Goal: Task Accomplishment & Management: Manage account settings

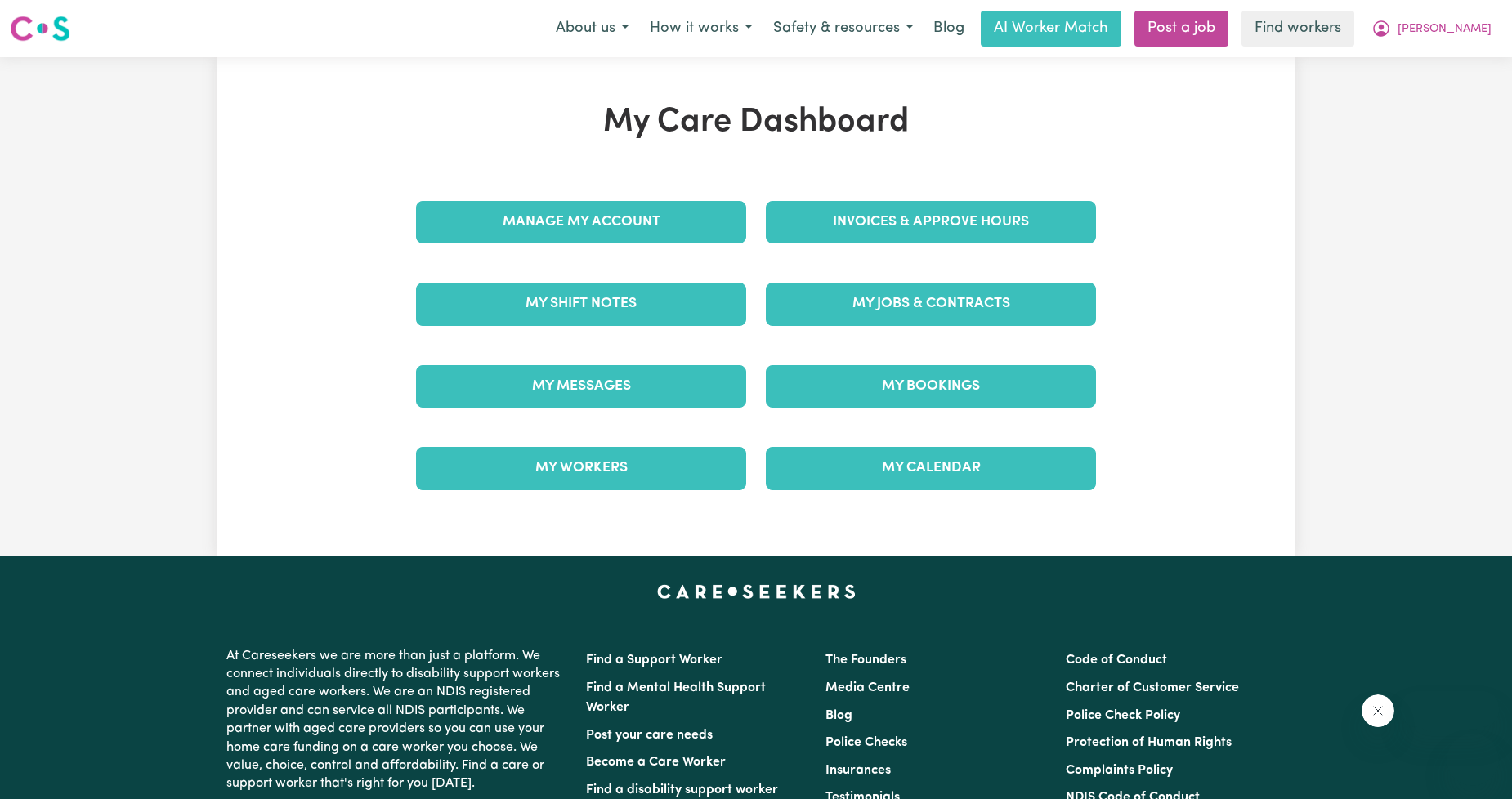
click at [698, 239] on link "Manage My Account" at bounding box center [581, 222] width 330 height 43
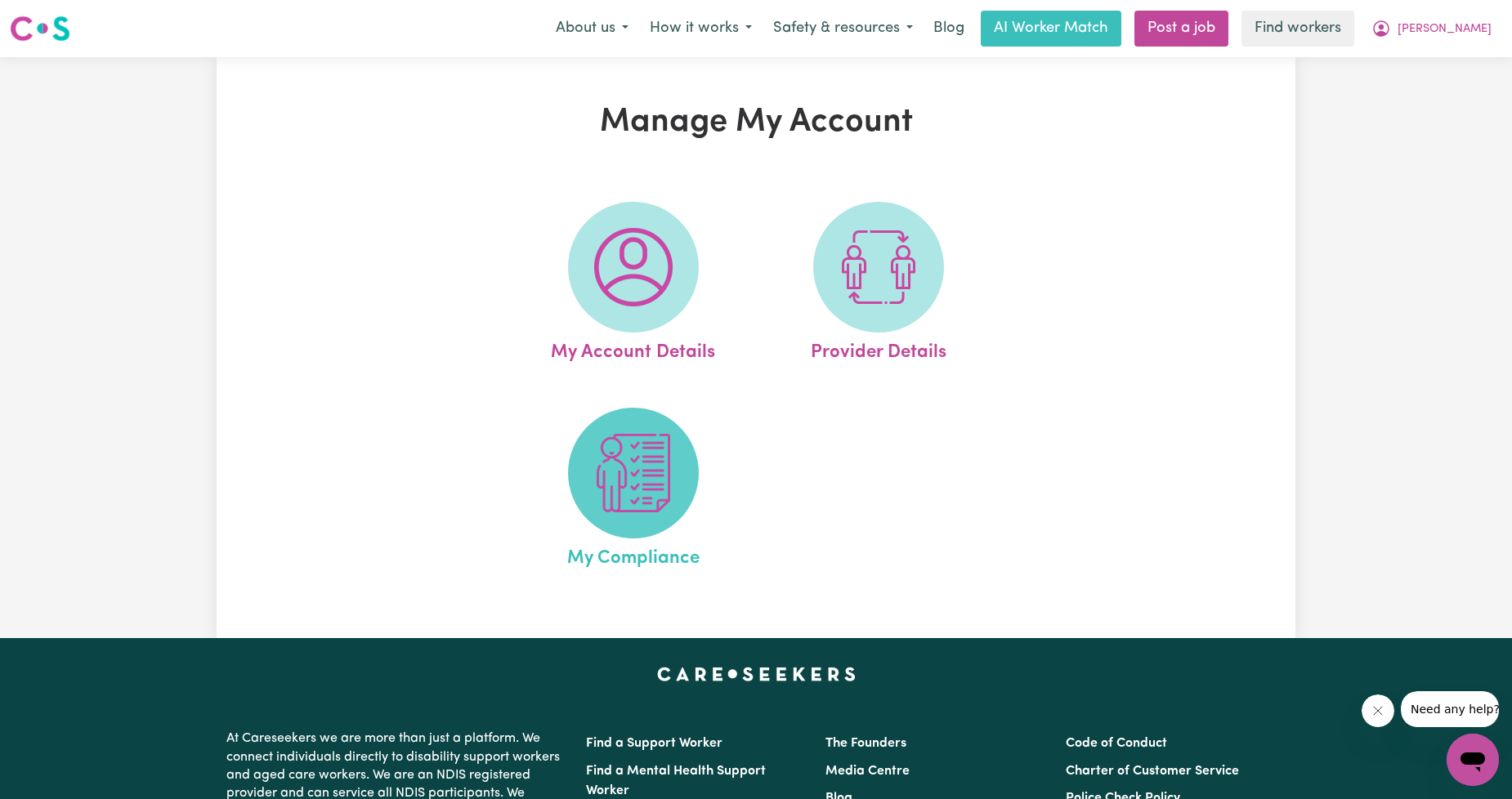
click at [609, 458] on img at bounding box center [633, 473] width 78 height 78
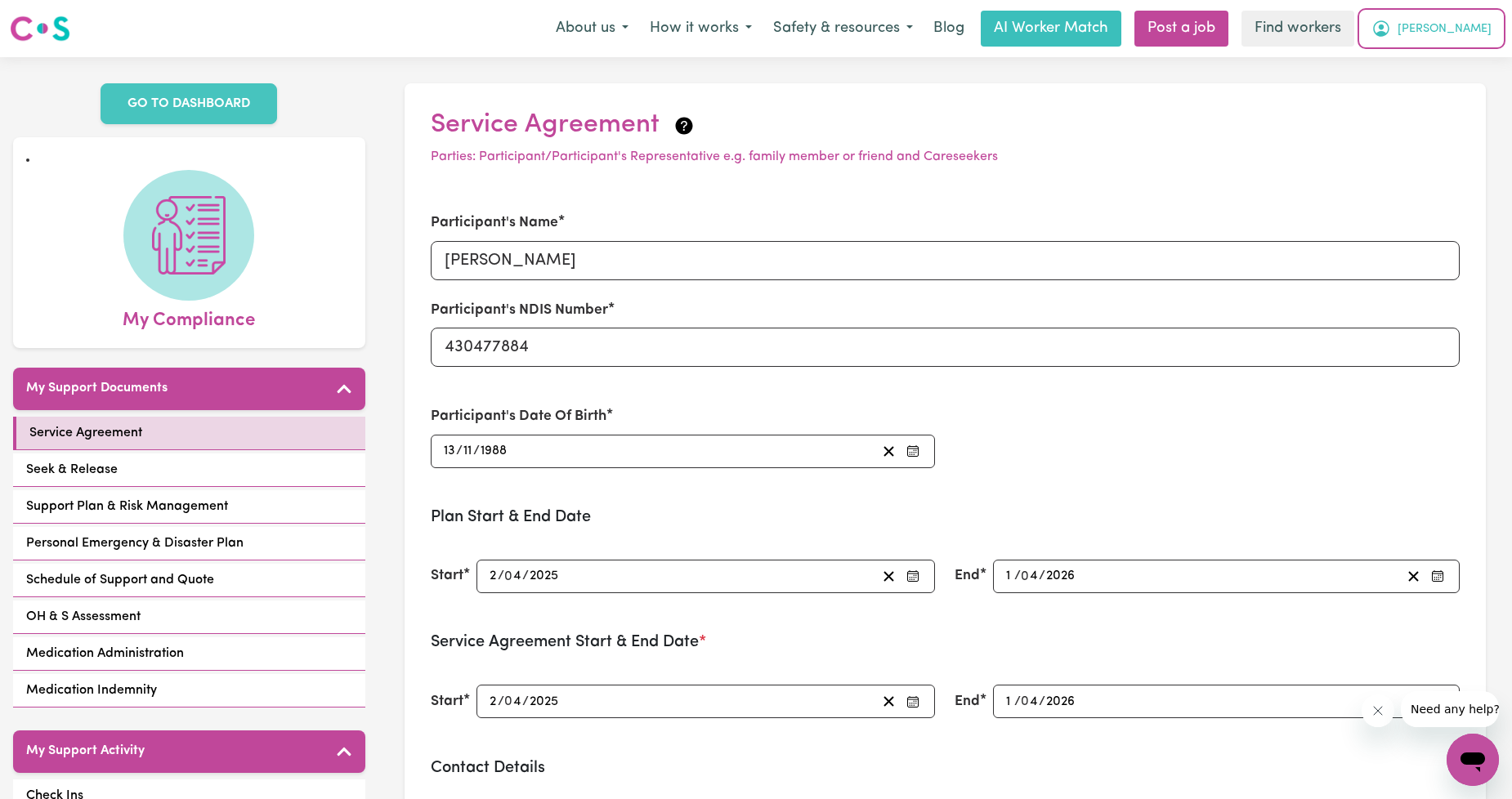
click at [1488, 44] on button "[PERSON_NAME]" at bounding box center [1431, 29] width 141 height 34
click at [1457, 61] on link "My Dashboard" at bounding box center [1437, 63] width 129 height 31
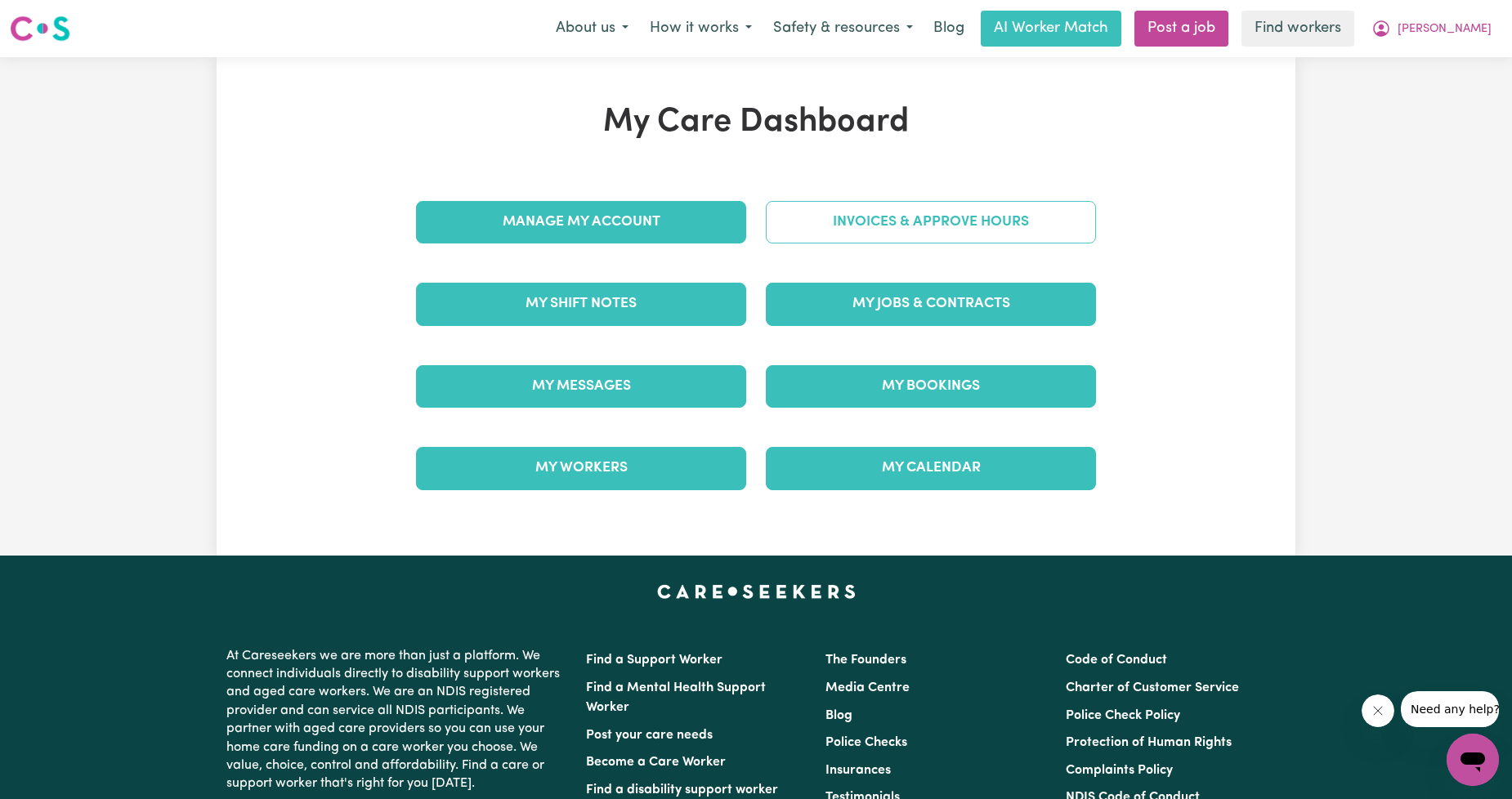
click at [923, 219] on link "Invoices & Approve Hours" at bounding box center [931, 222] width 330 height 43
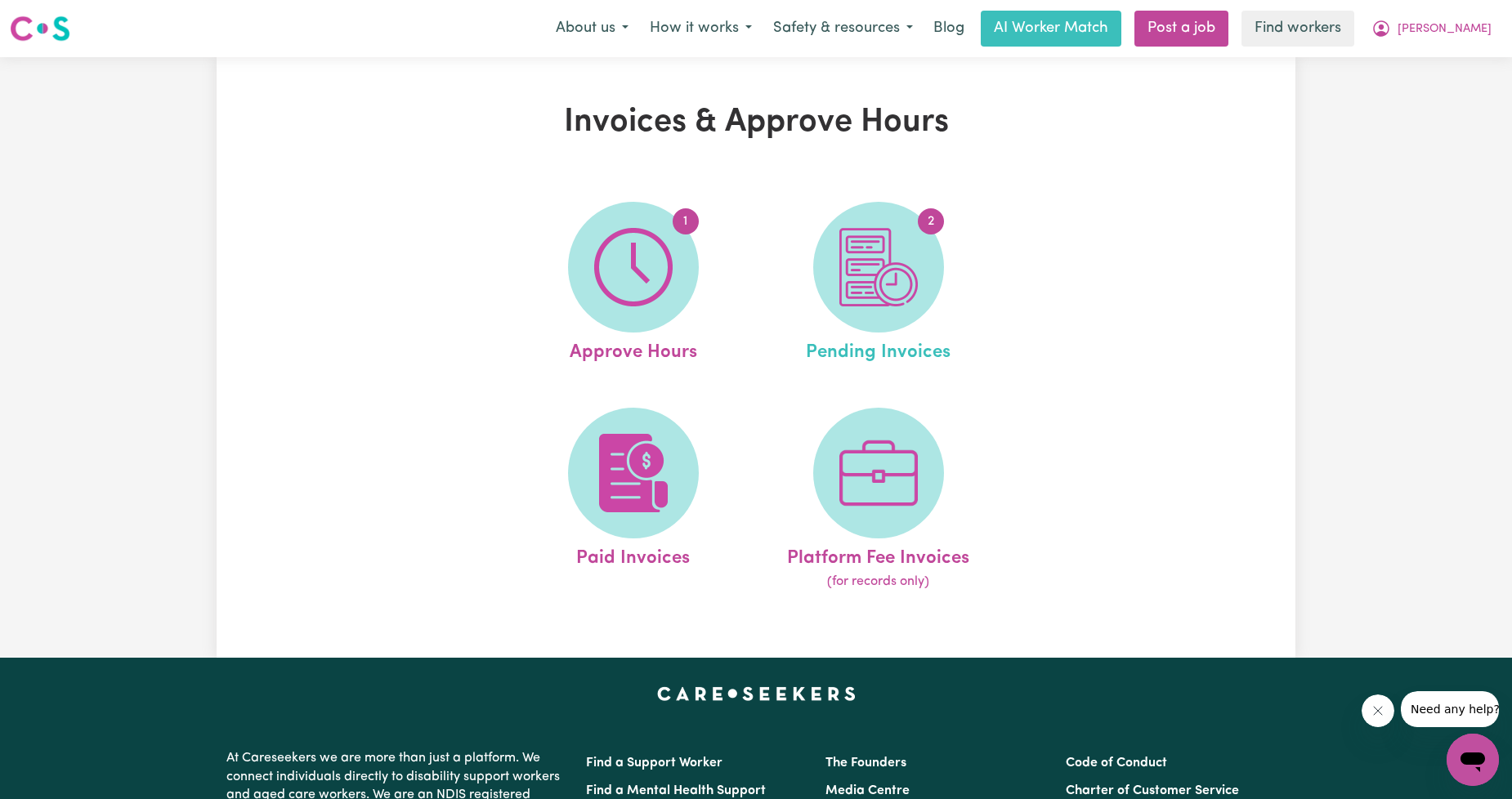
click at [785, 271] on link "2 Pending Invoices" at bounding box center [878, 285] width 235 height 165
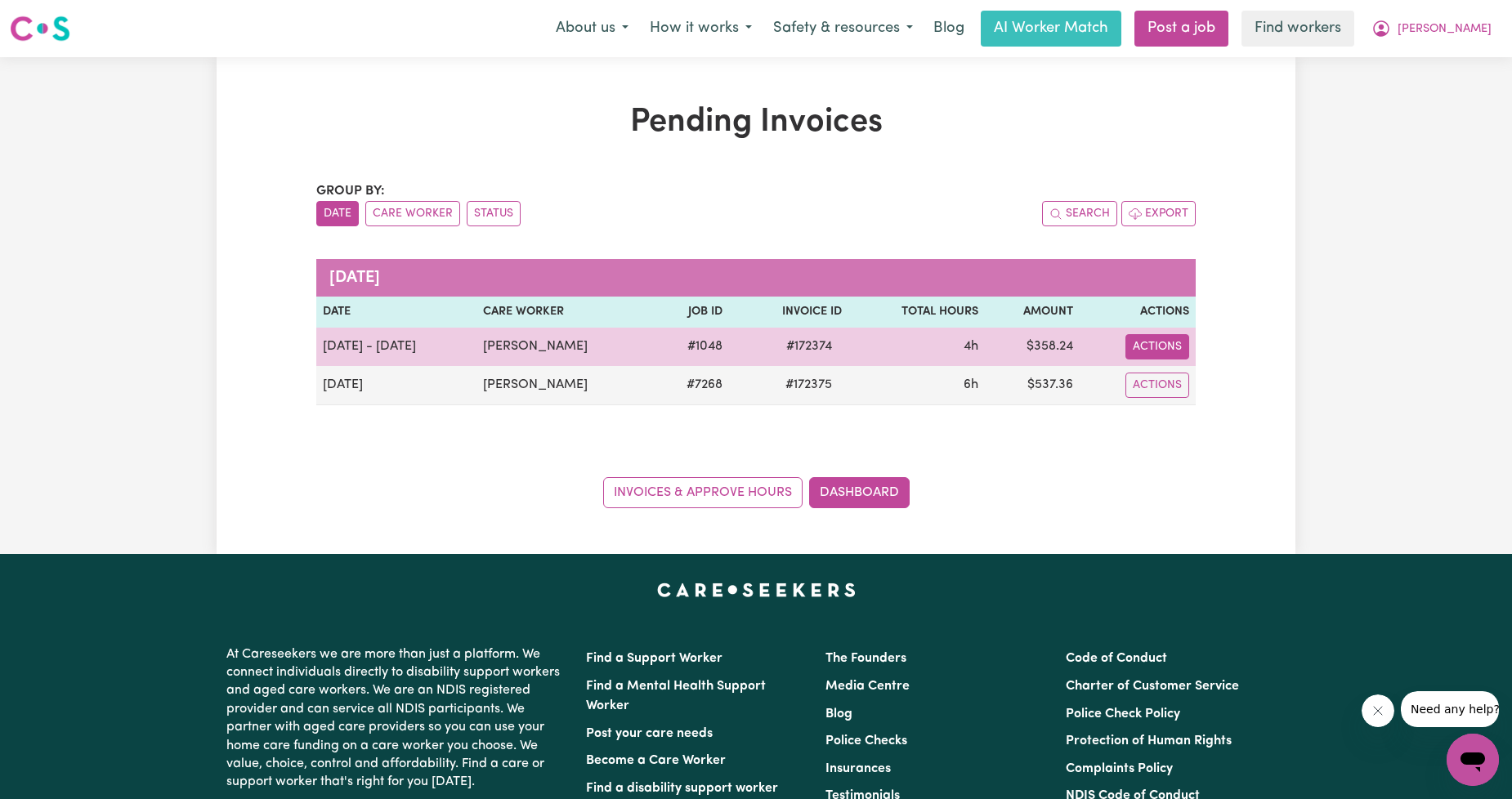
click at [1166, 338] on button "Actions" at bounding box center [1157, 346] width 63 height 25
click at [1179, 379] on link "Download Invoice" at bounding box center [1208, 385] width 150 height 33
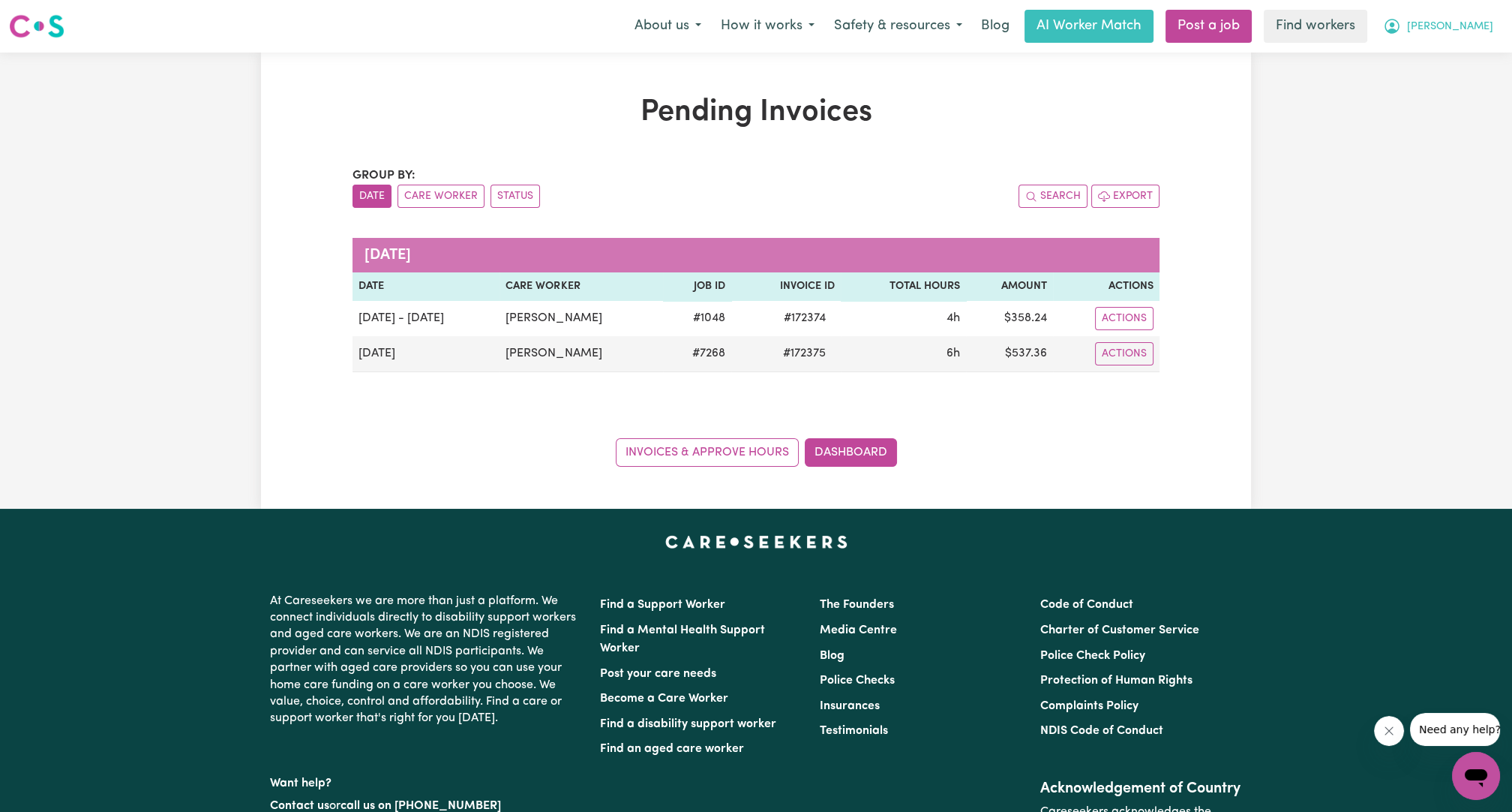
click at [1387, 40] on button "[PERSON_NAME]" at bounding box center [1439, 27] width 130 height 32
click at [1387, 61] on link "My Dashboard" at bounding box center [1443, 58] width 118 height 28
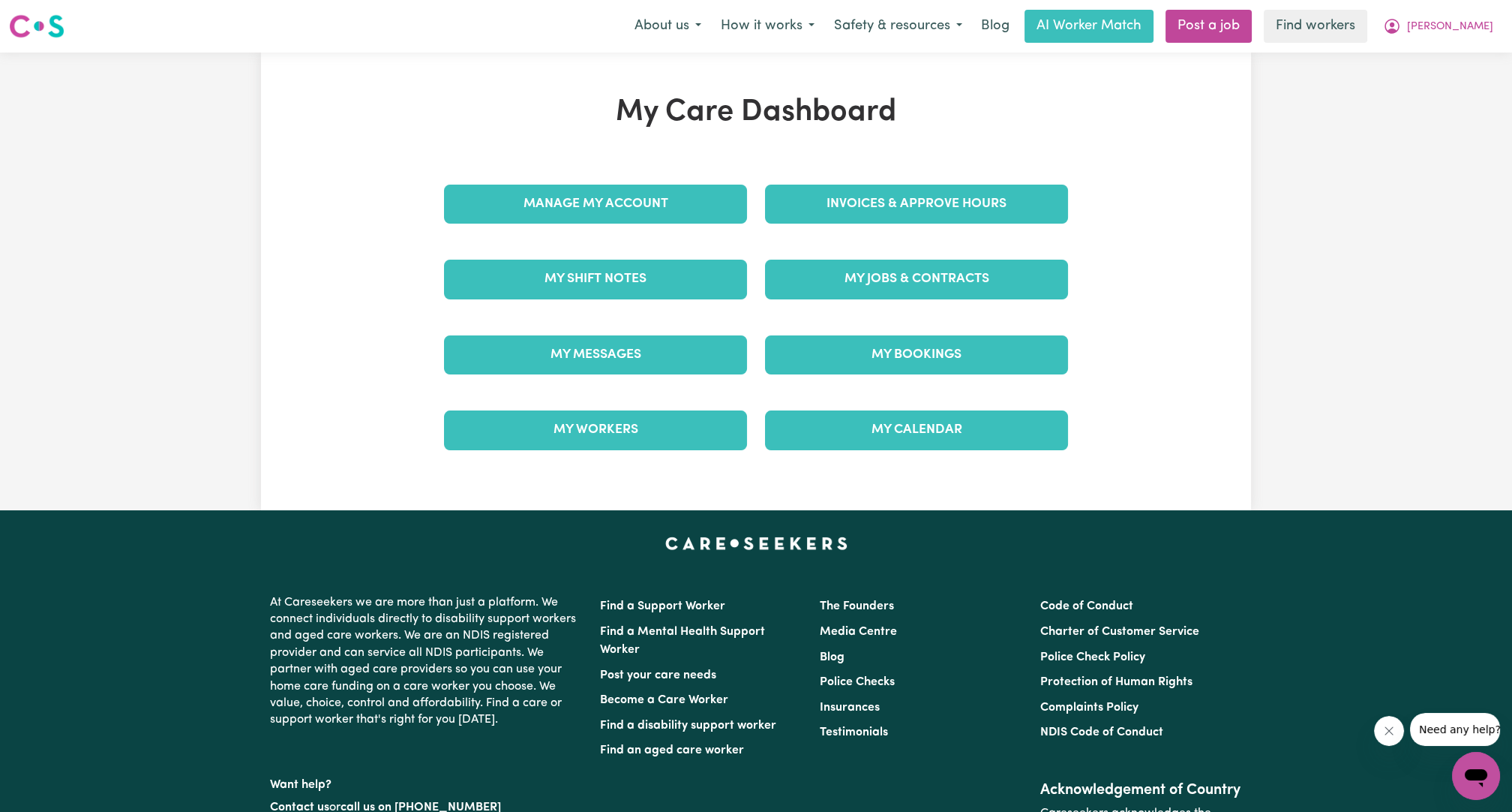
click at [584, 330] on div "My Messages" at bounding box center [596, 355] width 321 height 75
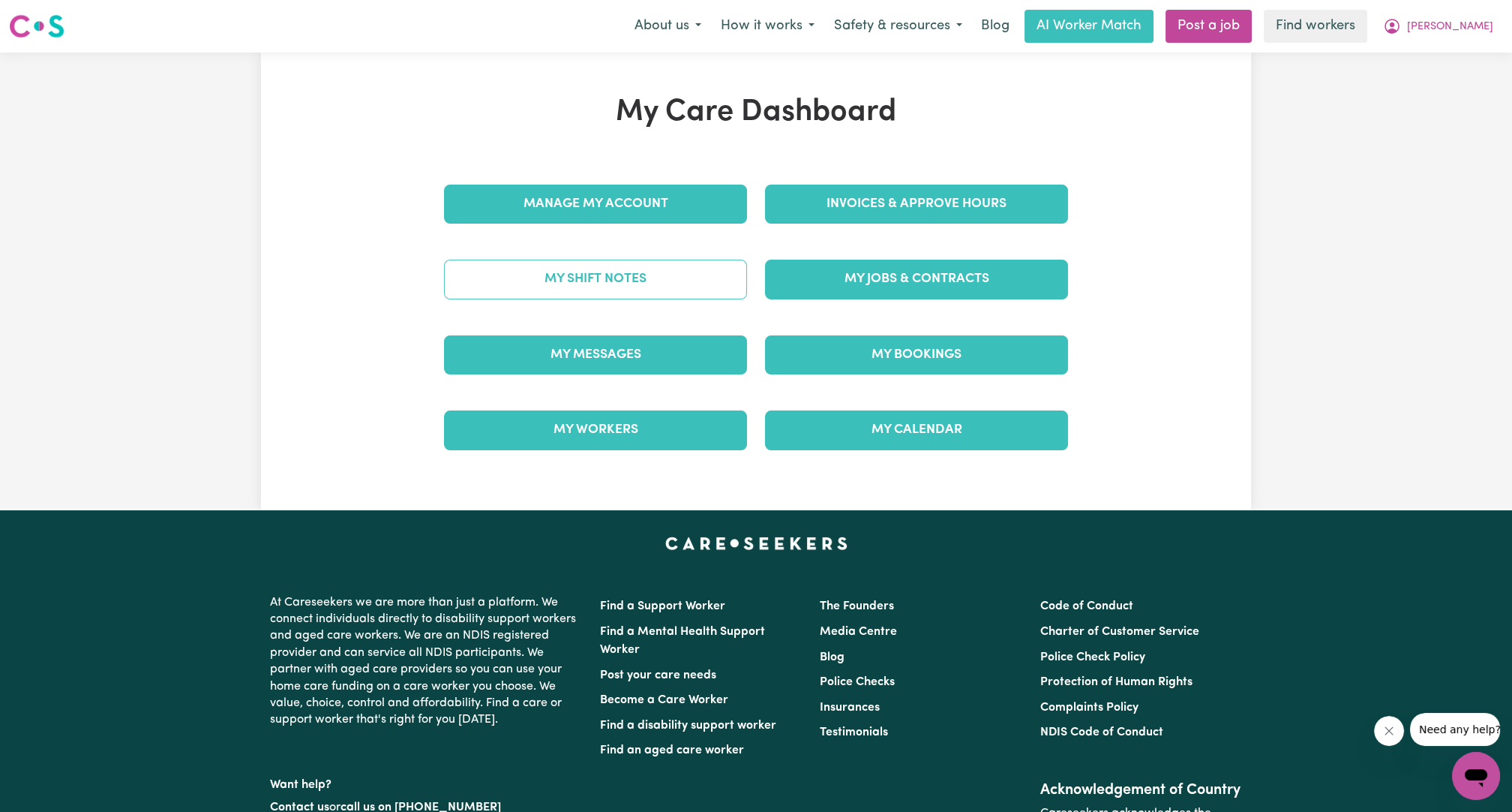
click at [621, 294] on link "My Shift Notes" at bounding box center [595, 279] width 303 height 39
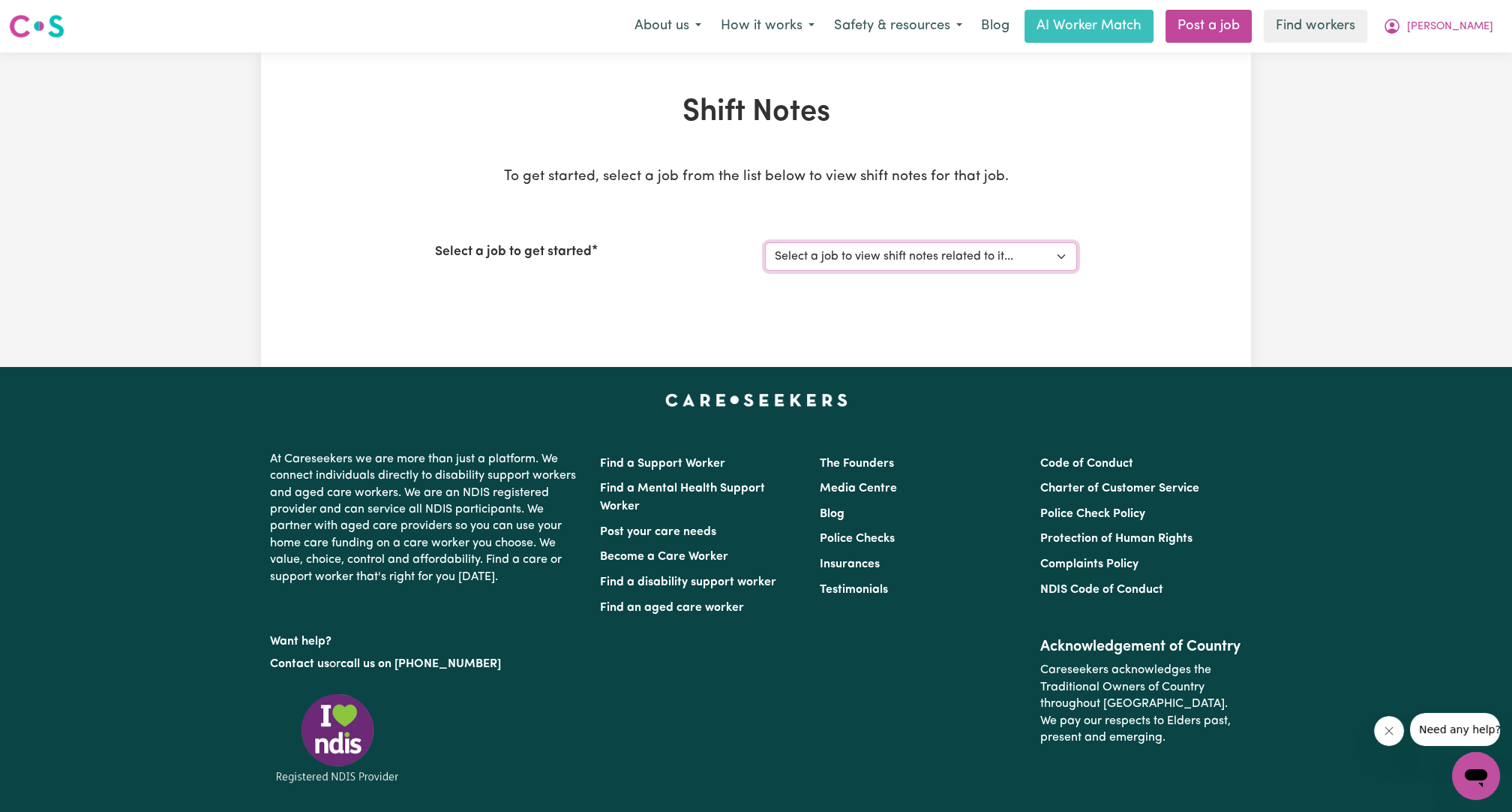
click at [991, 262] on select "Select a job to view shift notes related to it... Care worker for social intera…" at bounding box center [921, 257] width 312 height 28
select select "1048"
click at [765, 242] on select "Select a job to view shift notes related to it... Care worker for social intera…" at bounding box center [921, 257] width 312 height 28
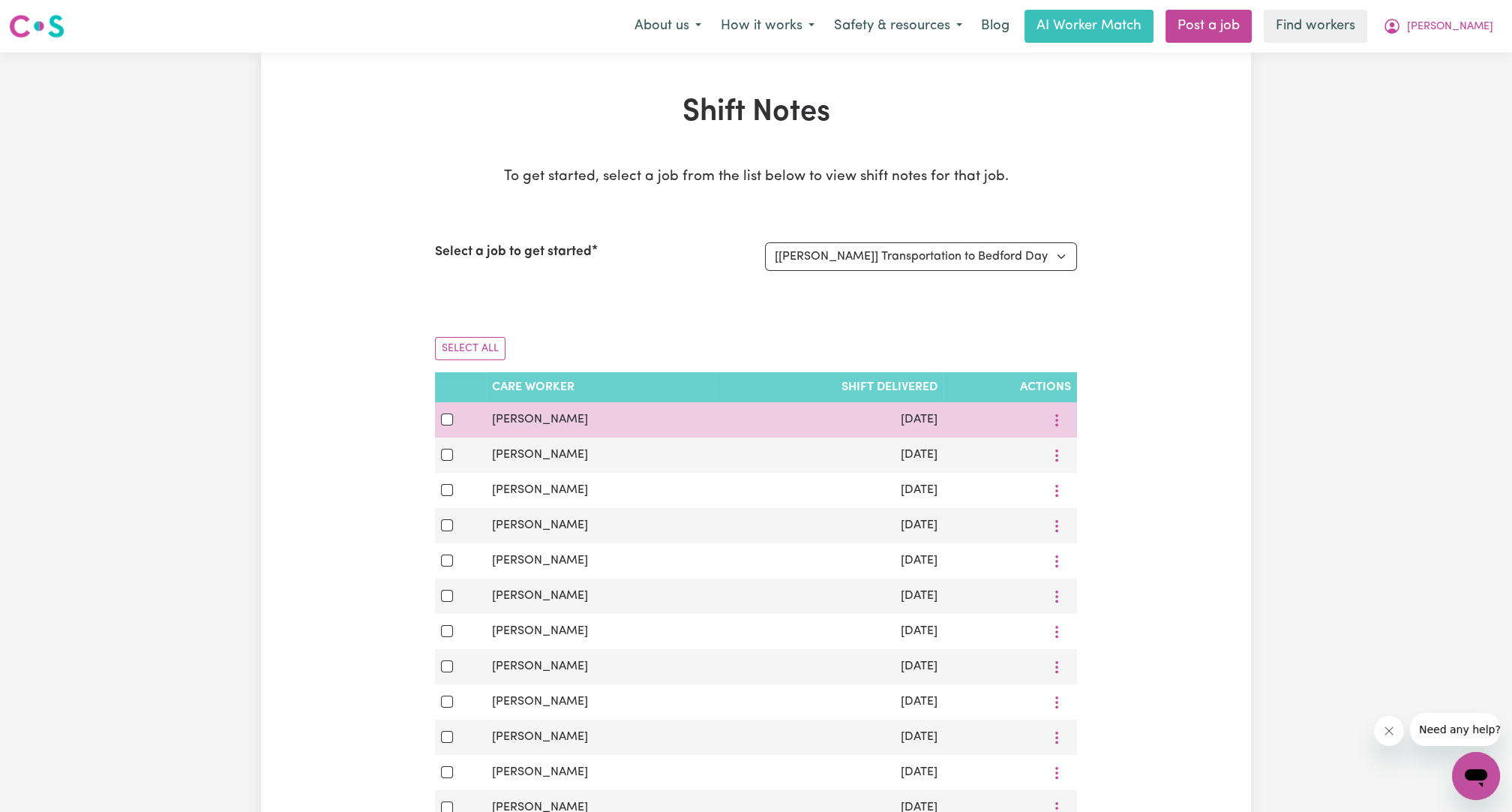
click at [1041, 410] on div at bounding box center [1011, 420] width 122 height 23
click at [1059, 427] on button "More options" at bounding box center [1057, 420] width 28 height 23
click at [1080, 459] on span "View Shift Note" at bounding box center [1121, 455] width 82 height 12
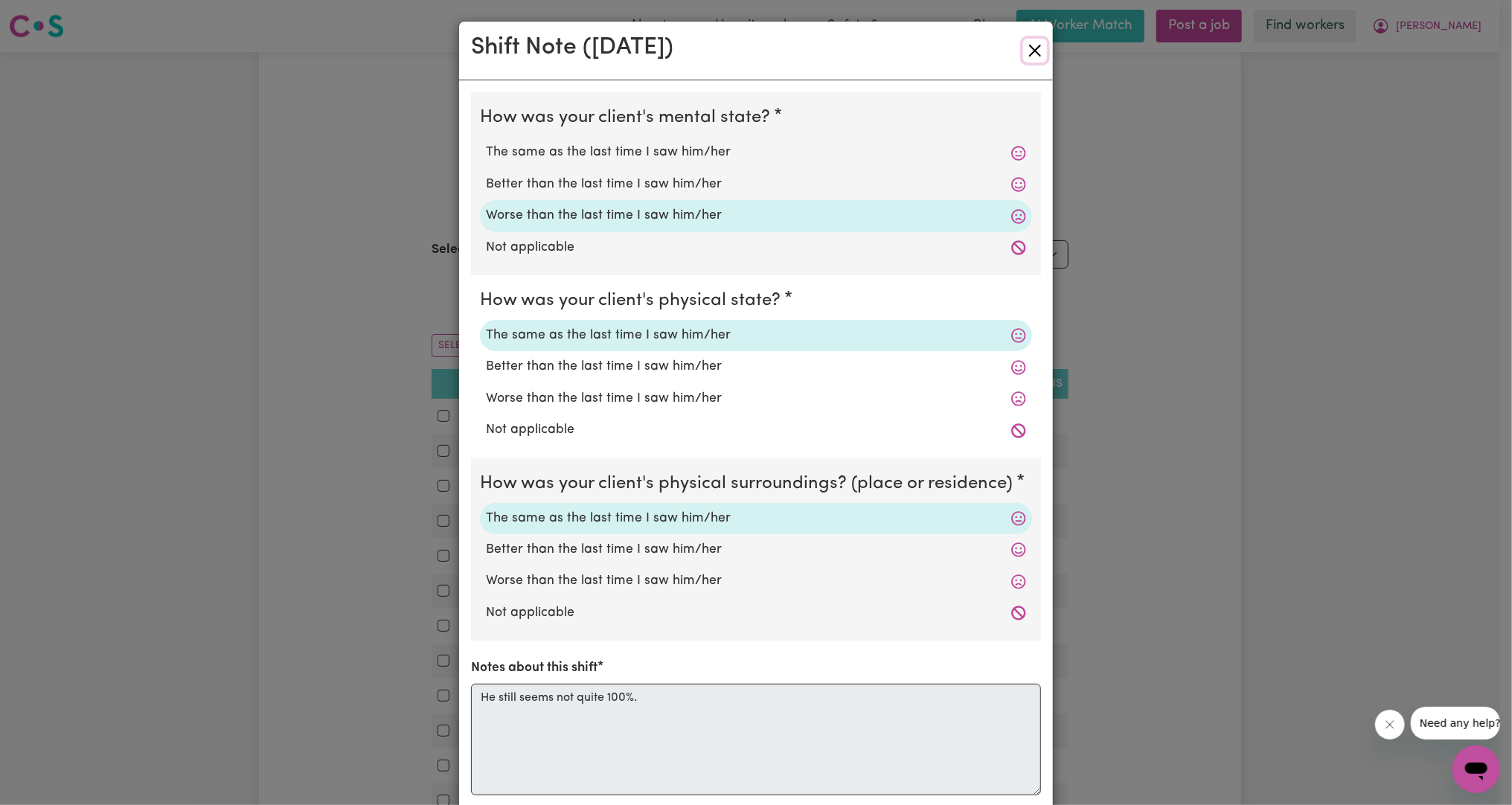
click at [1031, 56] on button "Close" at bounding box center [1035, 50] width 24 height 24
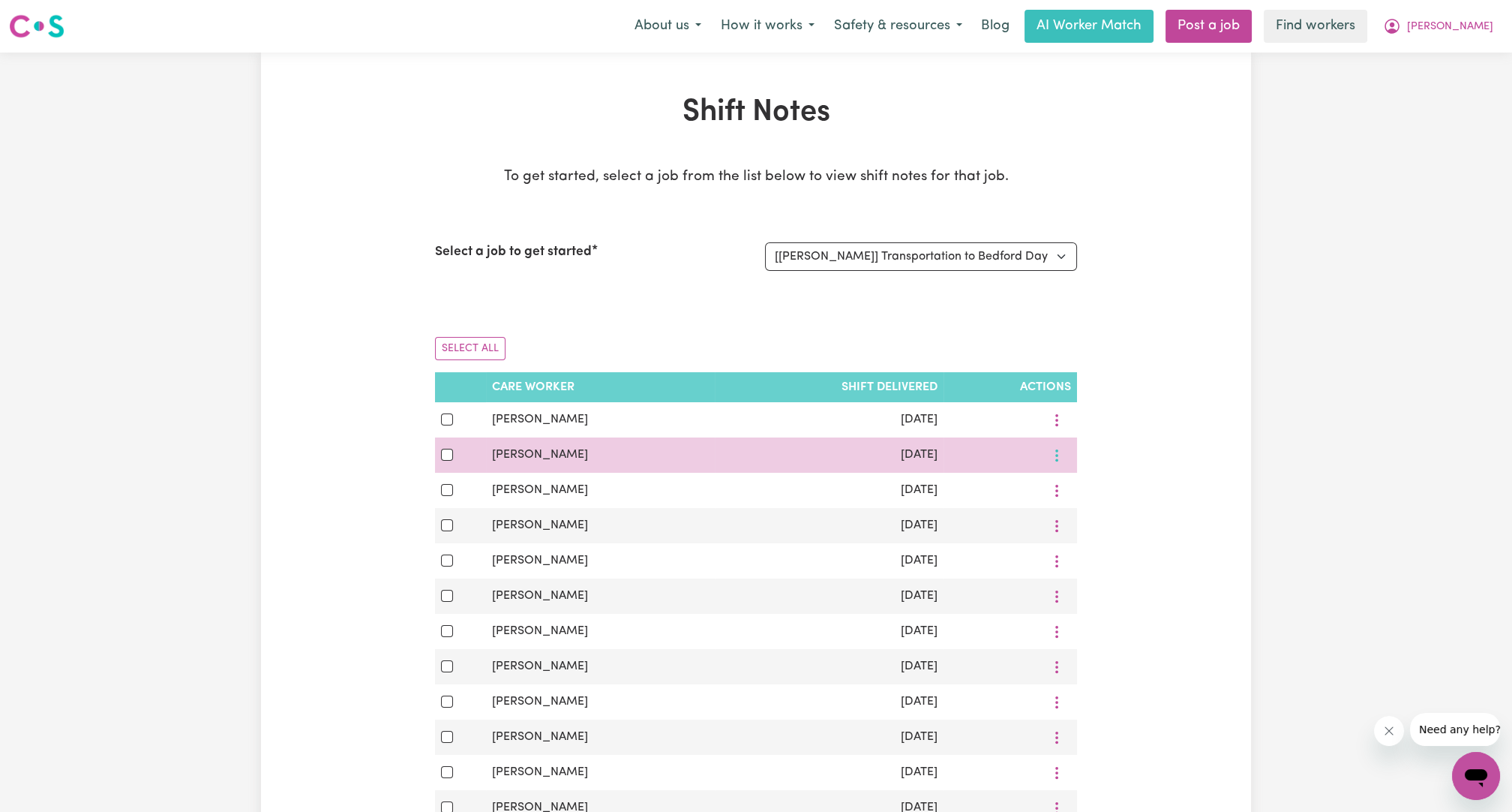
click at [1064, 451] on button "More options" at bounding box center [1057, 455] width 28 height 23
click at [1084, 484] on span "View Shift Note" at bounding box center [1121, 490] width 82 height 12
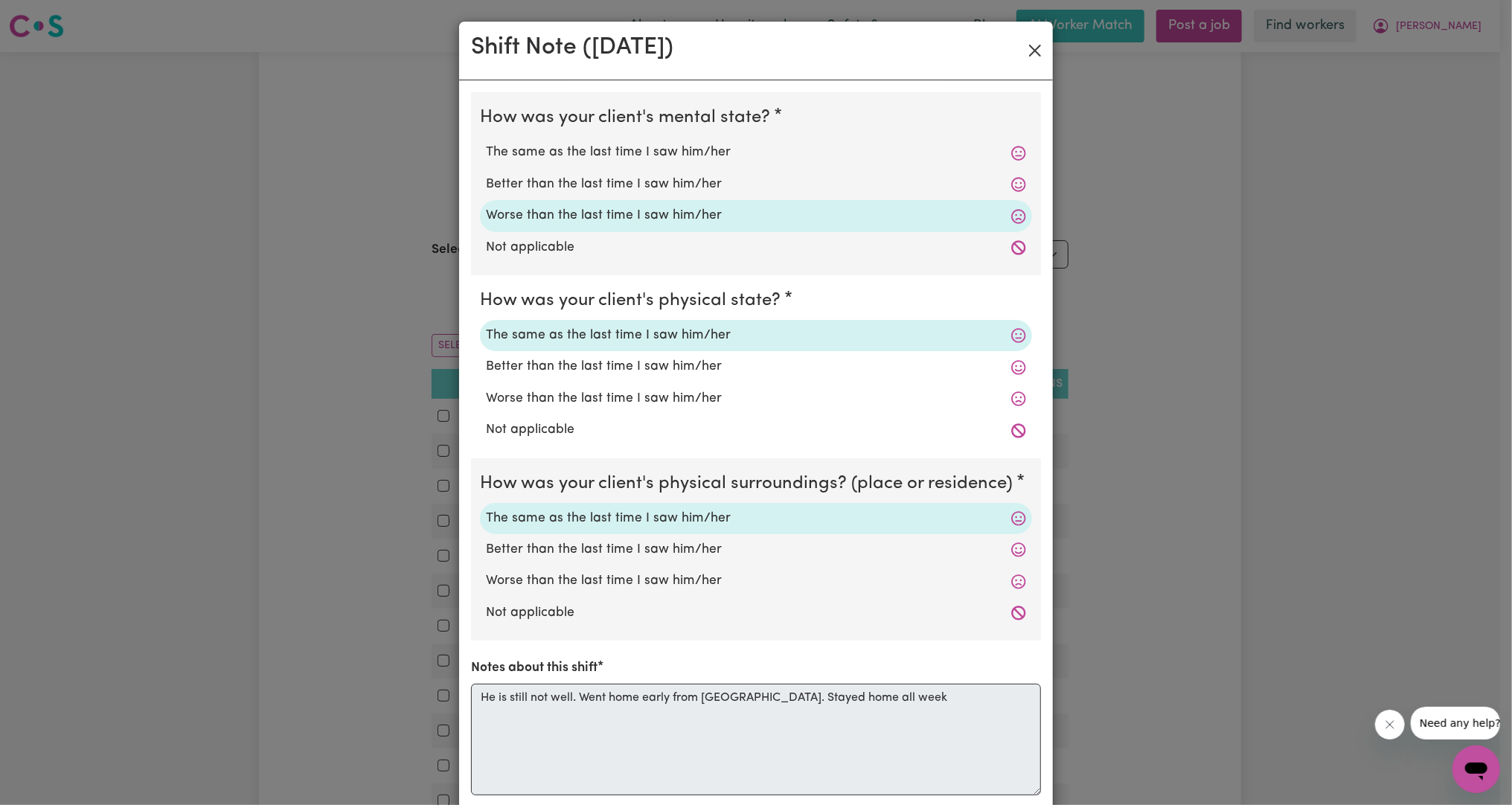
click at [1017, 49] on div "Shift Note ( [DATE] )" at bounding box center [756, 50] width 594 height 59
click at [1036, 46] on button "Close" at bounding box center [1035, 50] width 24 height 24
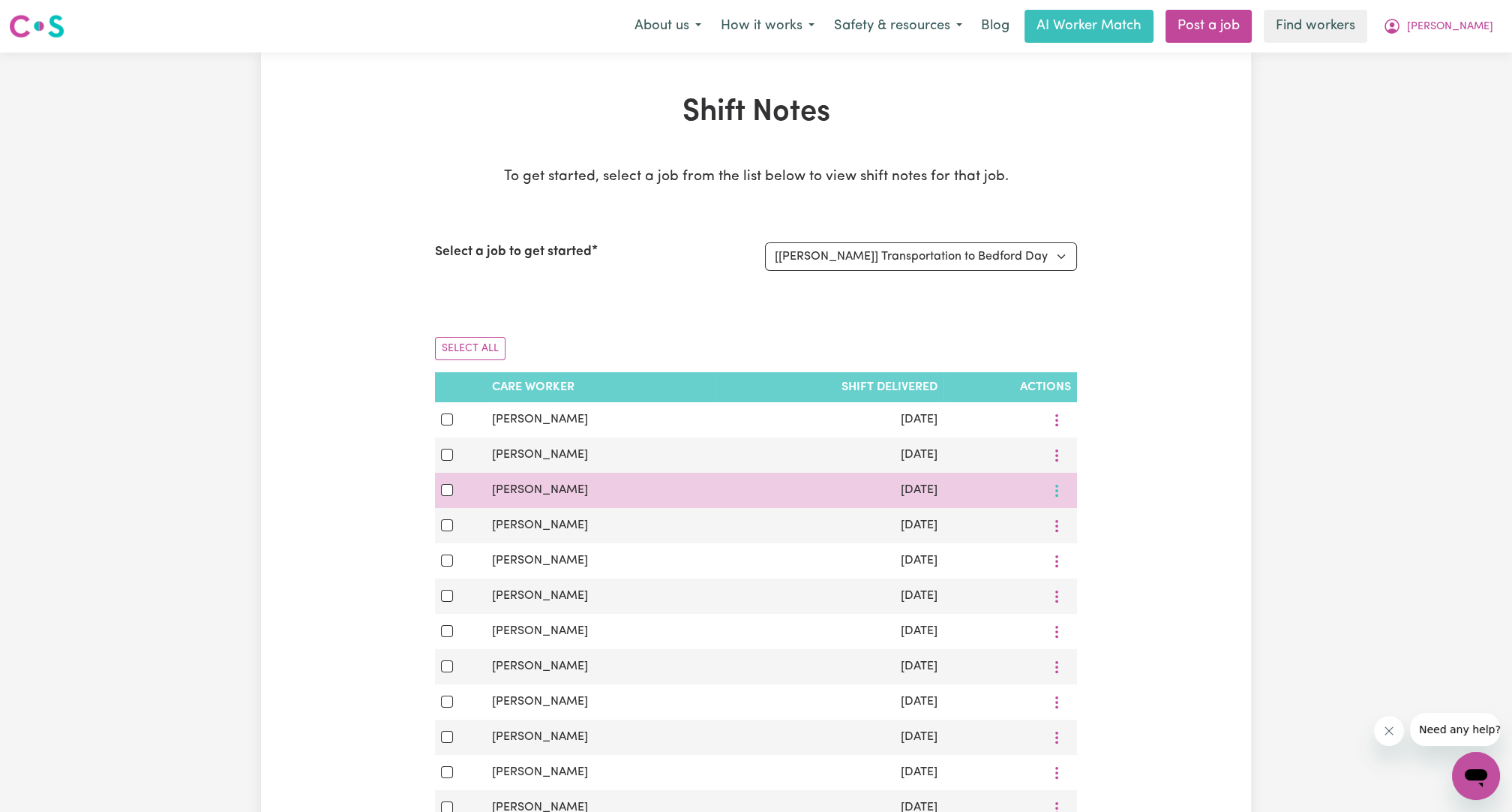
click at [1062, 495] on icon "More options" at bounding box center [1057, 491] width 15 height 15
click at [1071, 517] on link "View Shift Note" at bounding box center [1112, 526] width 124 height 30
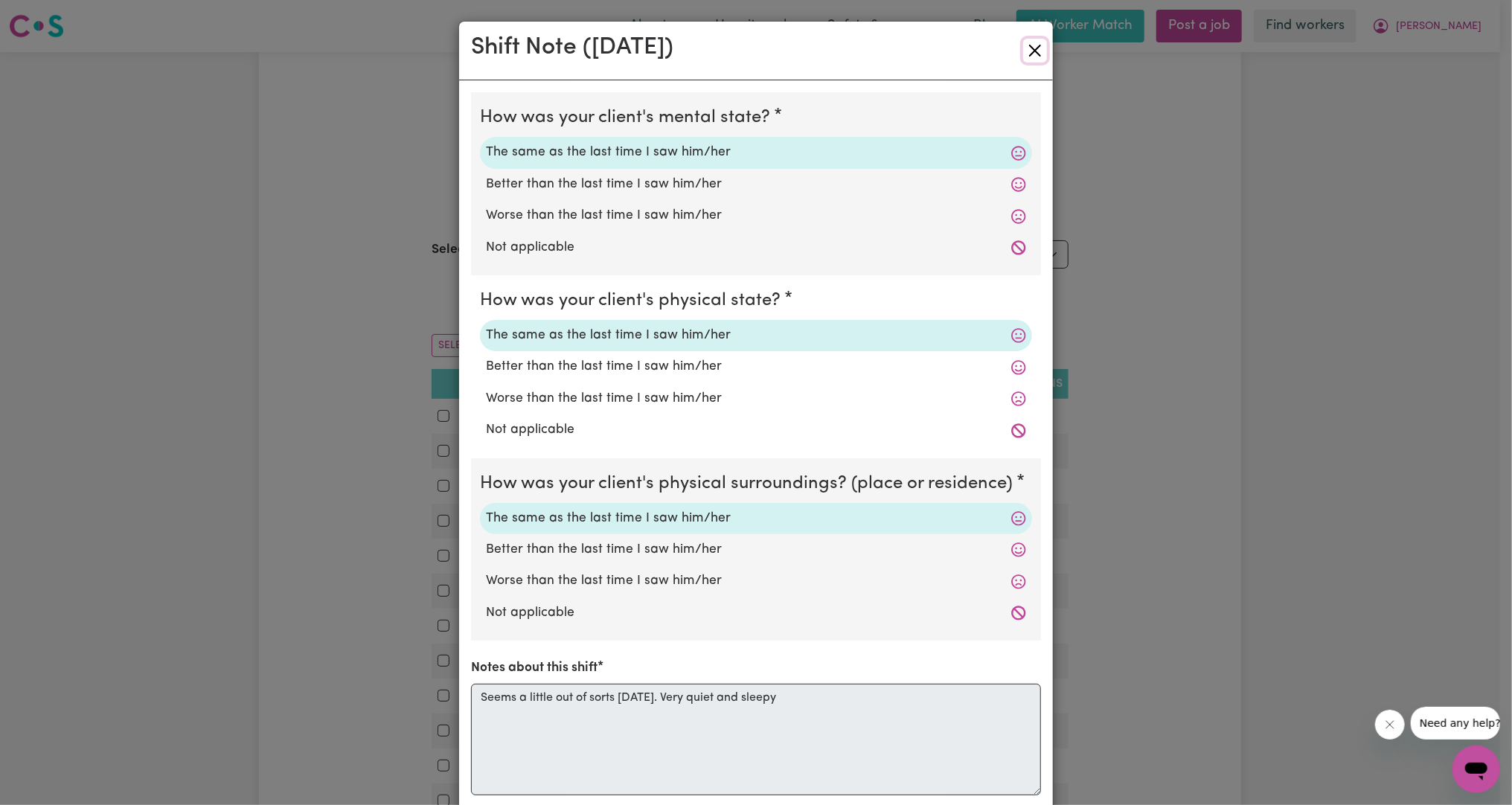
click at [1023, 59] on button "Close" at bounding box center [1035, 50] width 24 height 24
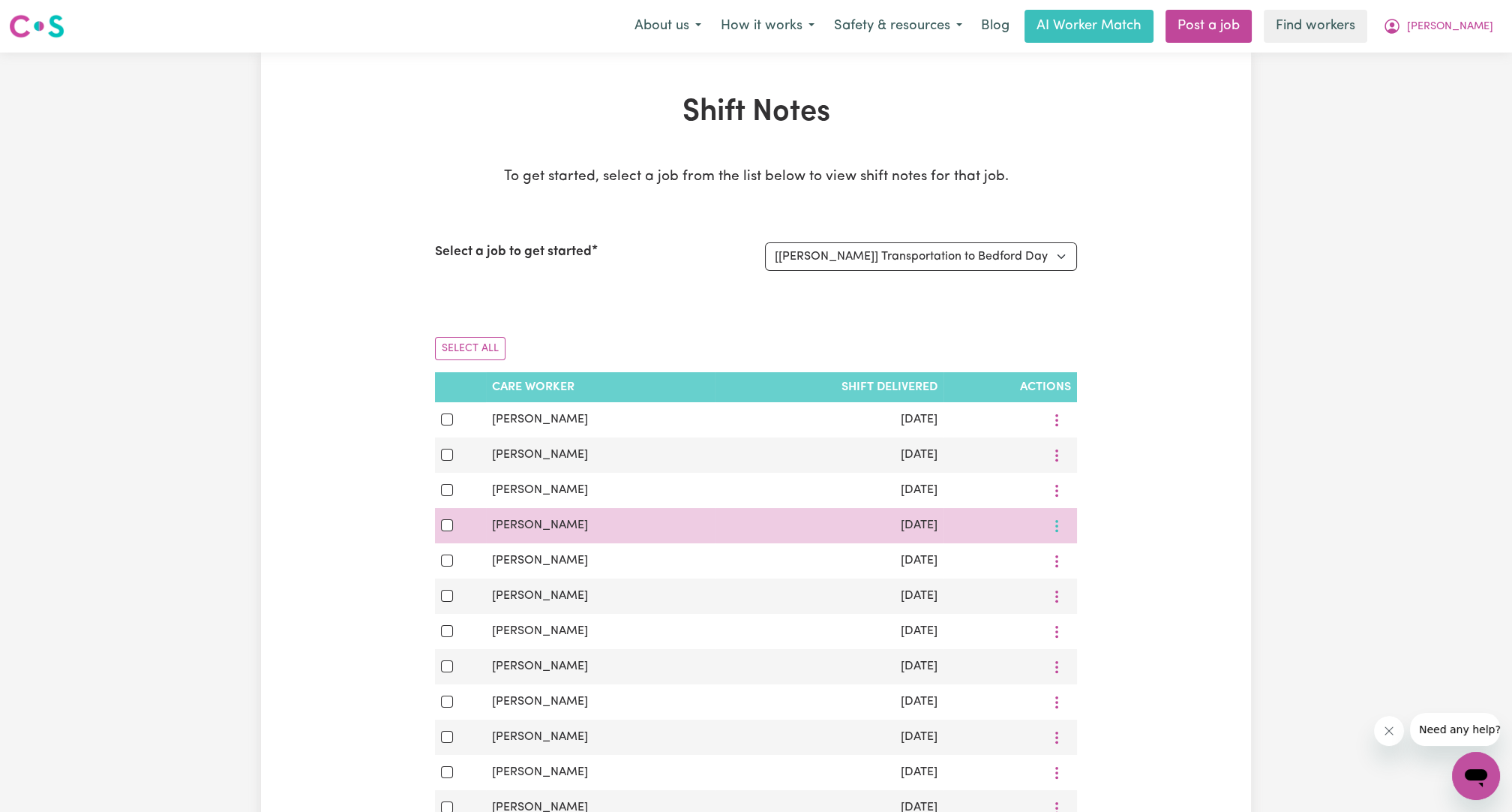
click at [1055, 535] on button "More options" at bounding box center [1057, 526] width 28 height 23
click at [1080, 557] on span "View Shift Note" at bounding box center [1121, 560] width 82 height 12
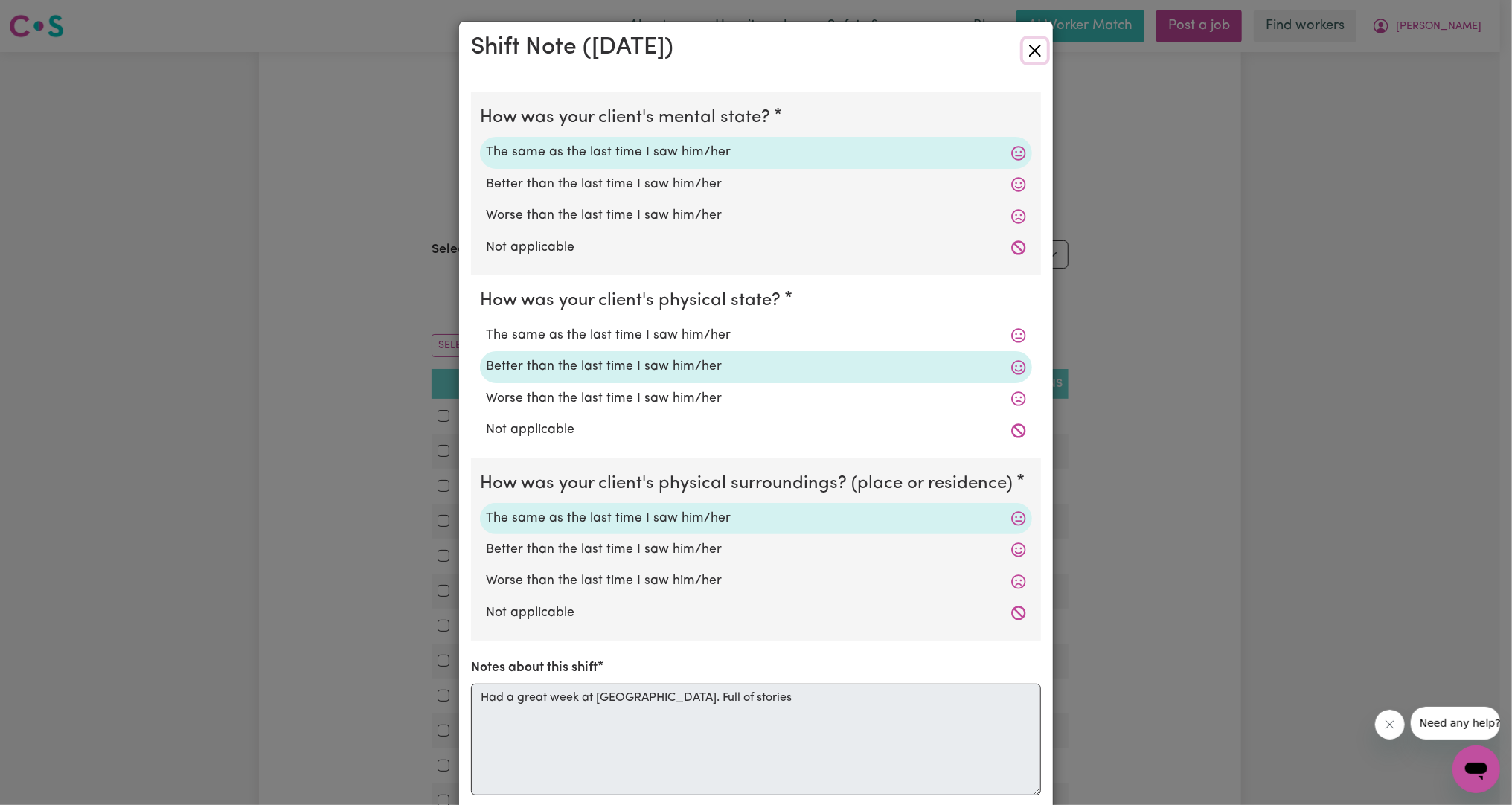
click at [1032, 45] on button "Close" at bounding box center [1035, 50] width 24 height 24
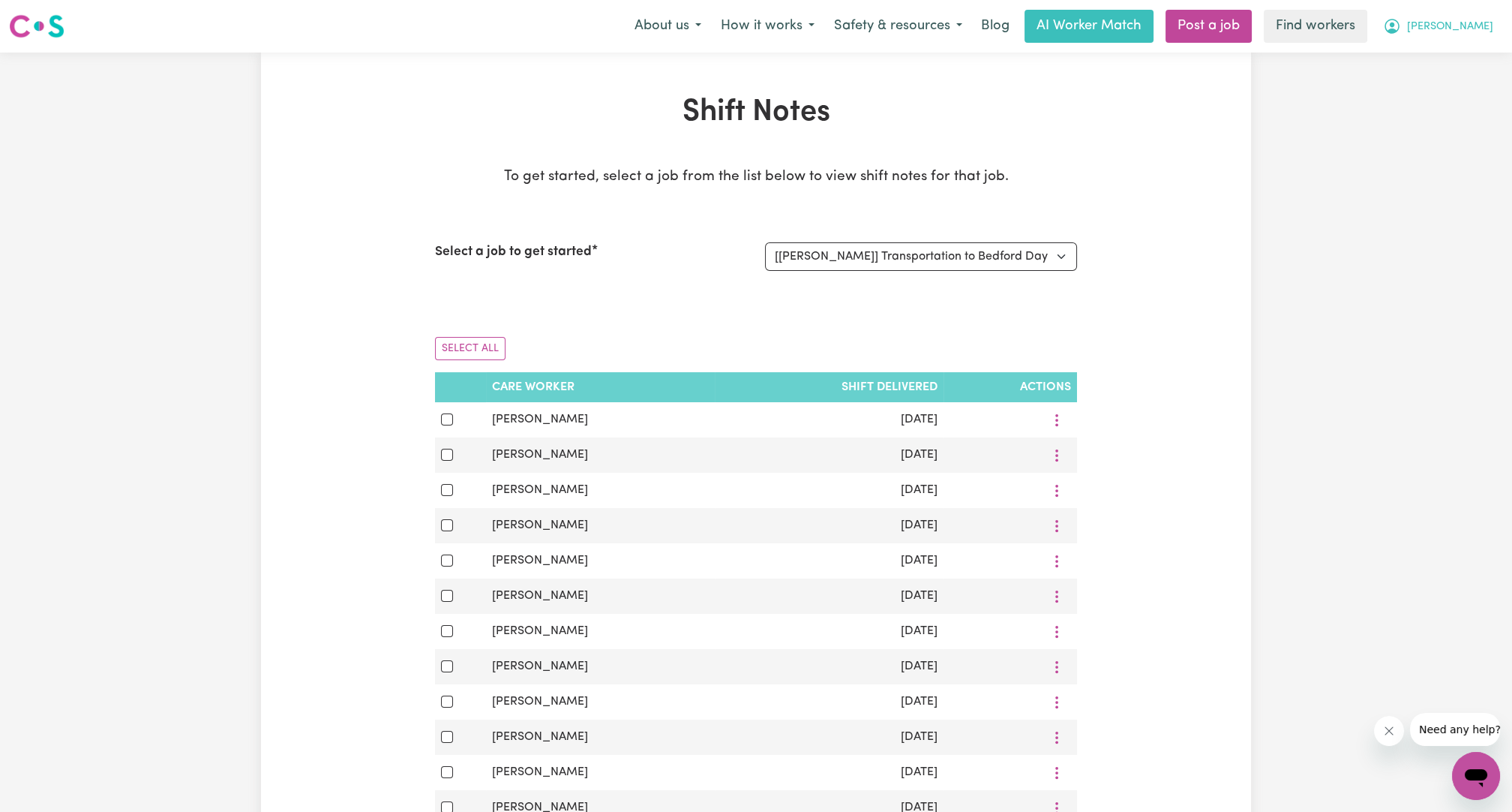
click at [1387, 35] on button "[PERSON_NAME]" at bounding box center [1439, 27] width 130 height 32
click at [1387, 64] on link "My Dashboard" at bounding box center [1443, 58] width 118 height 28
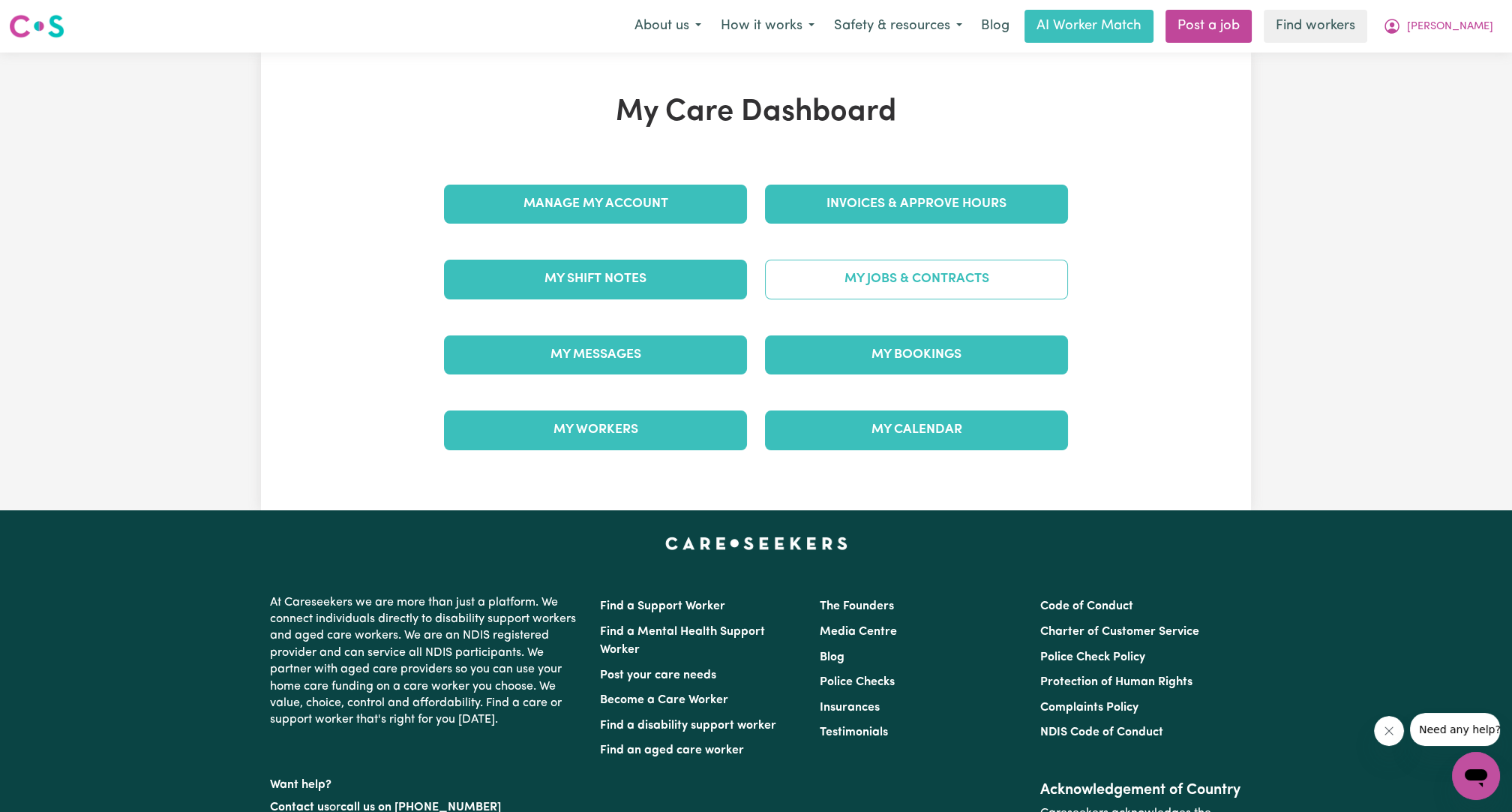
click at [950, 286] on link "My Jobs & Contracts" at bounding box center [917, 279] width 303 height 39
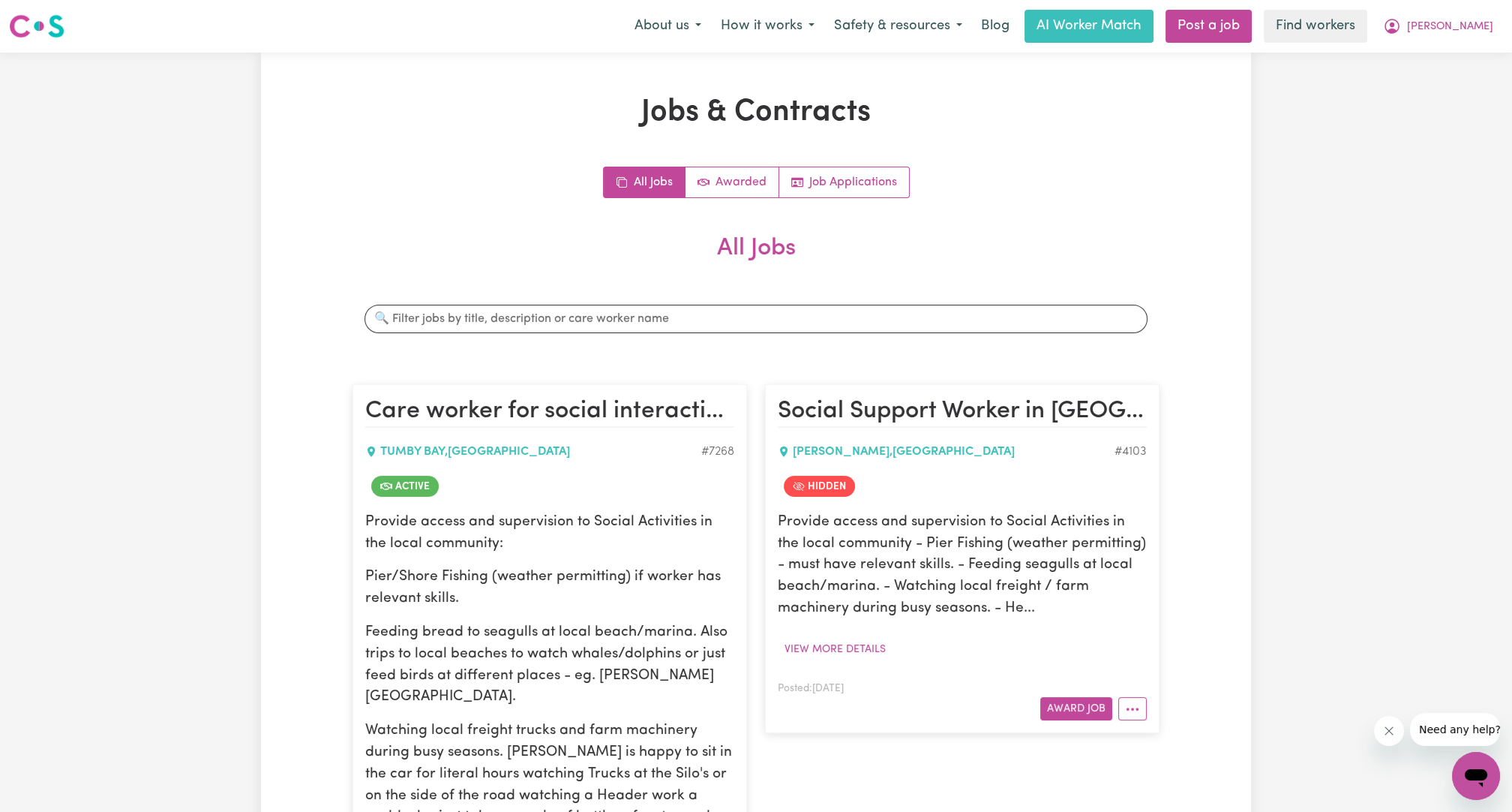
click at [760, 334] on div "Search jobs" at bounding box center [755, 318] width 807 height 52
click at [756, 314] on input "Search jobs" at bounding box center [756, 319] width 783 height 28
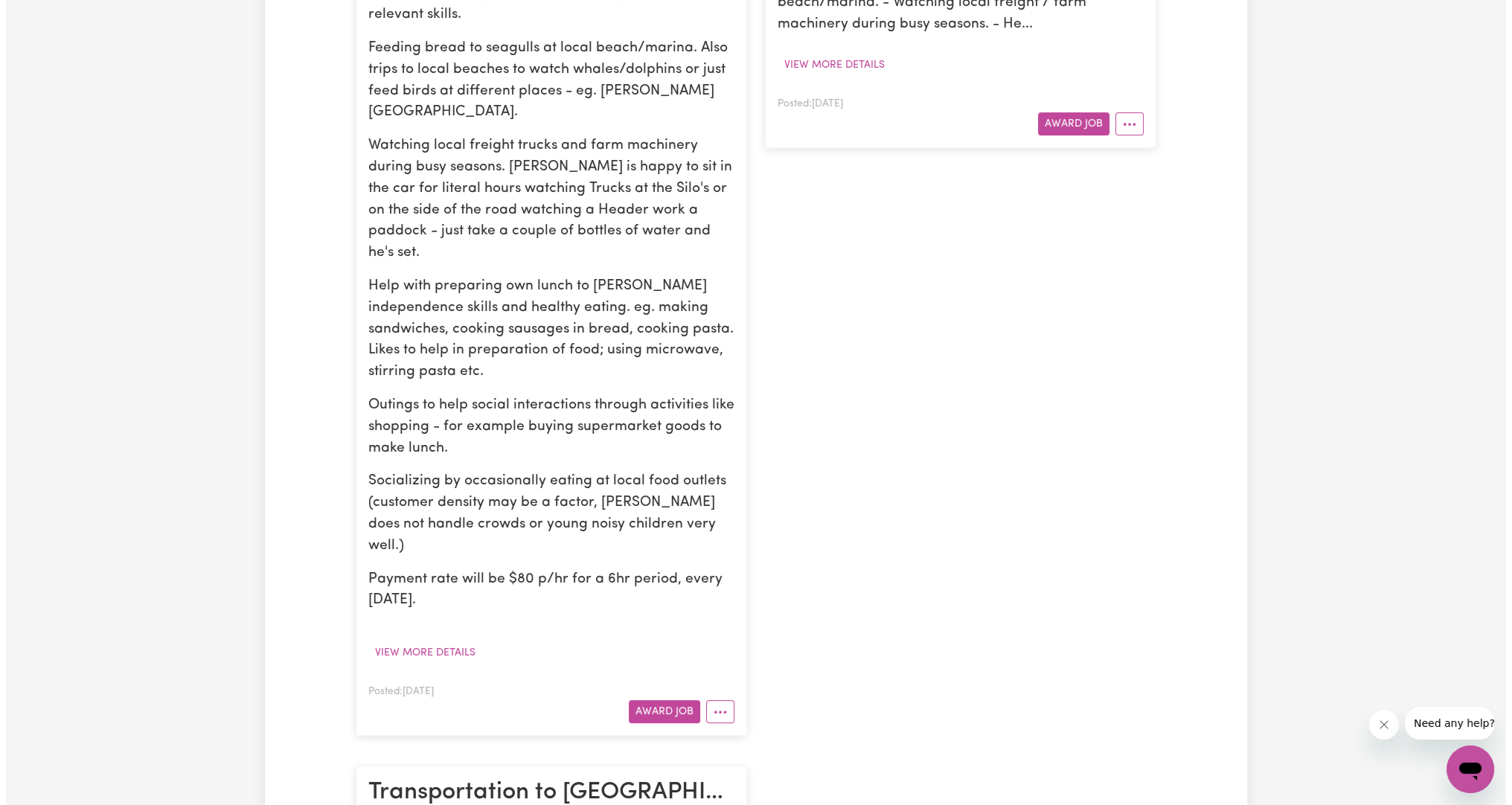
scroll to position [826, 0]
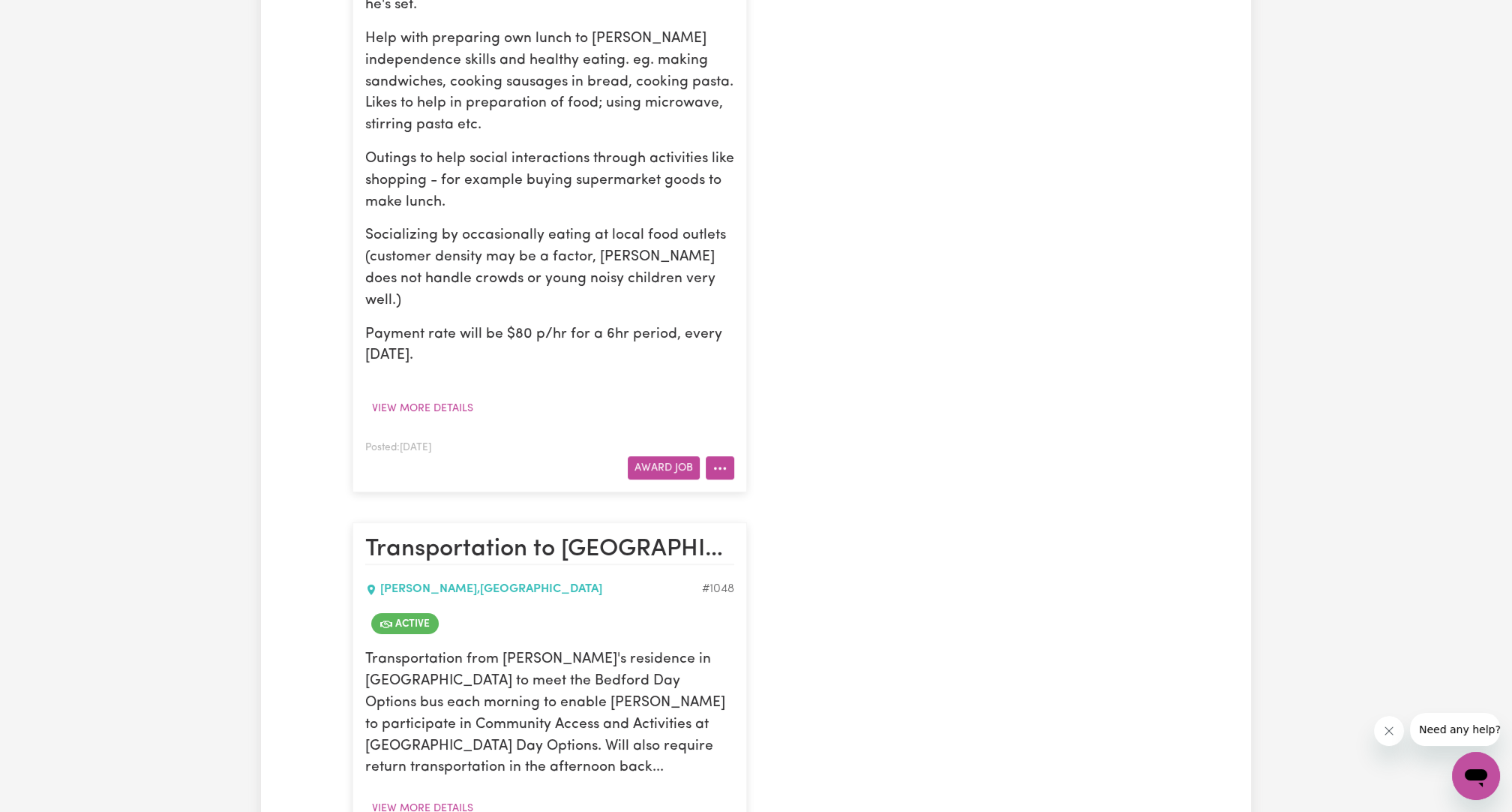
click at [729, 456] on button "More options" at bounding box center [720, 468] width 28 height 23
click at [747, 488] on link "View/Edit Contract" at bounding box center [779, 503] width 146 height 30
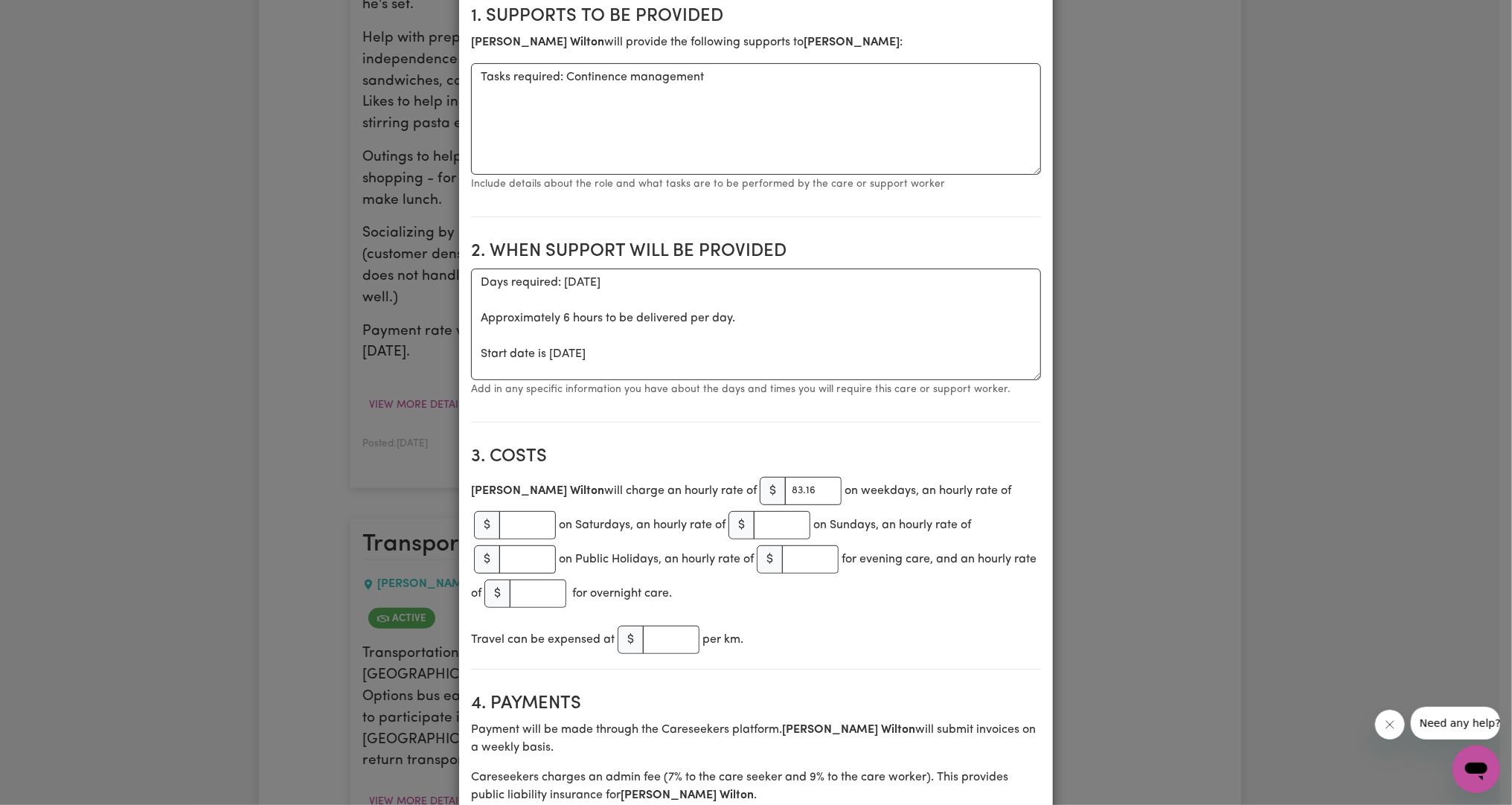
scroll to position [0, 0]
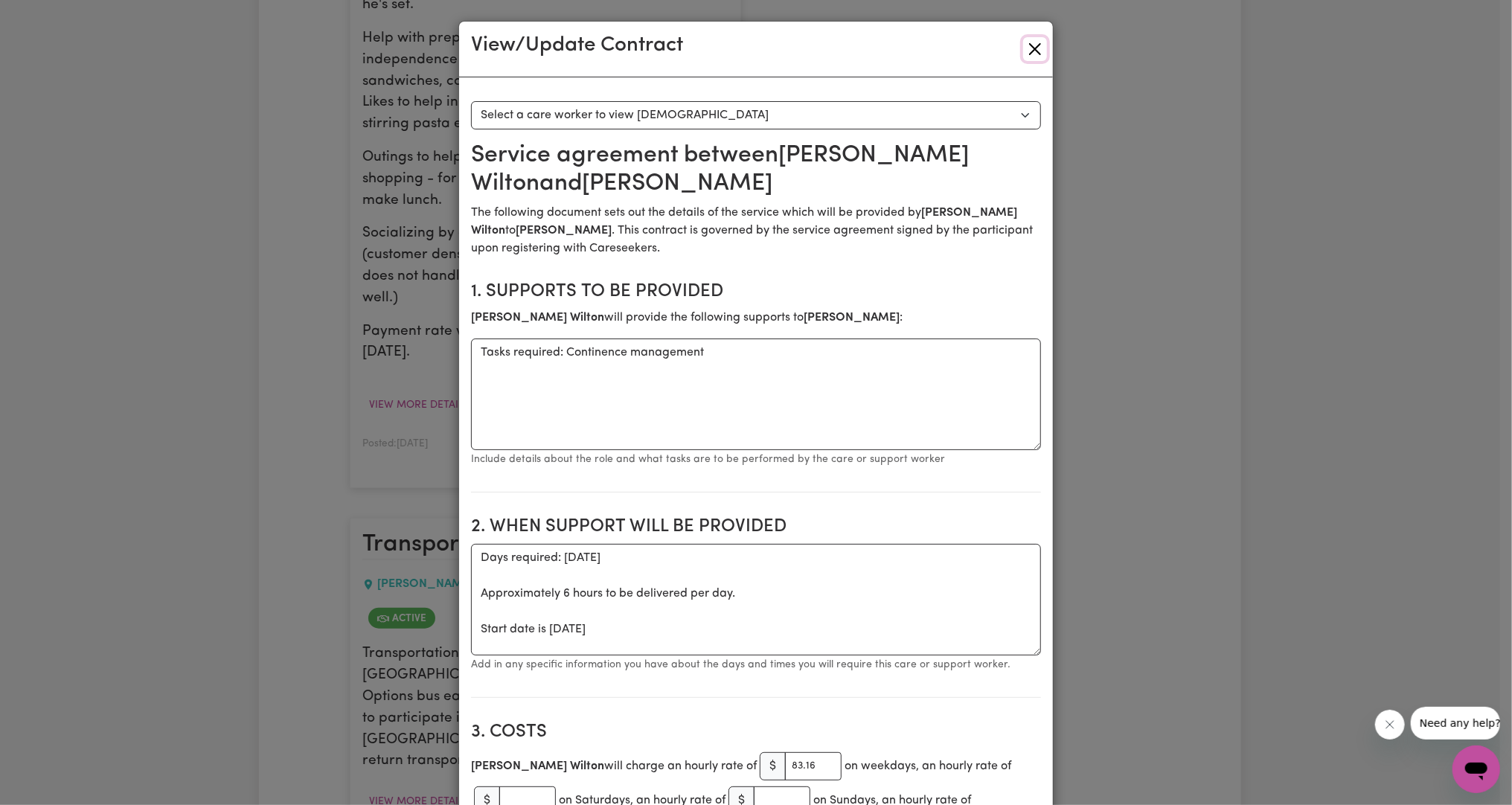
click at [1026, 38] on button "Close" at bounding box center [1035, 49] width 24 height 24
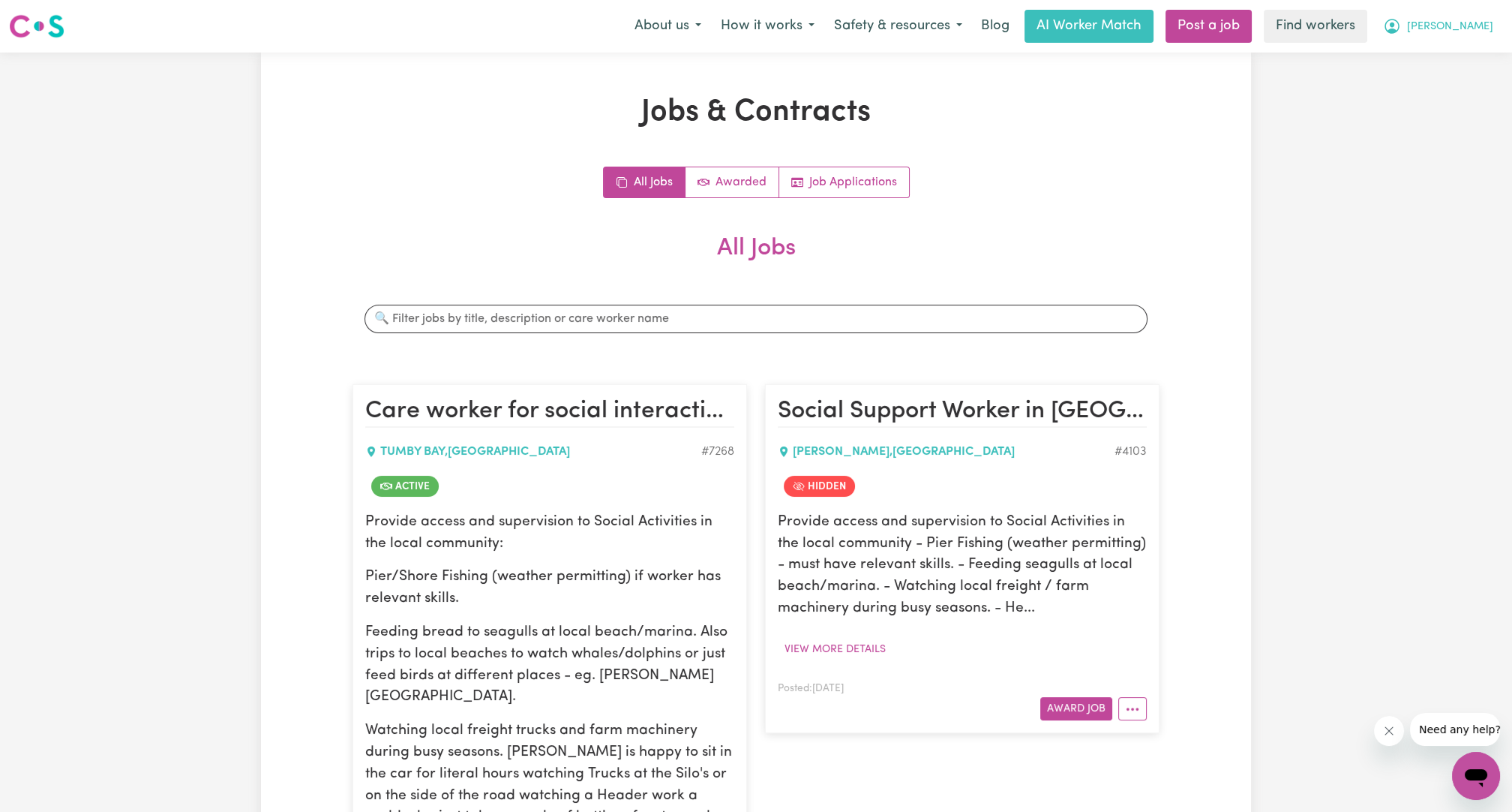
click at [1387, 33] on span "[PERSON_NAME]" at bounding box center [1450, 27] width 87 height 17
click at [1387, 57] on link "My Dashboard" at bounding box center [1443, 58] width 118 height 28
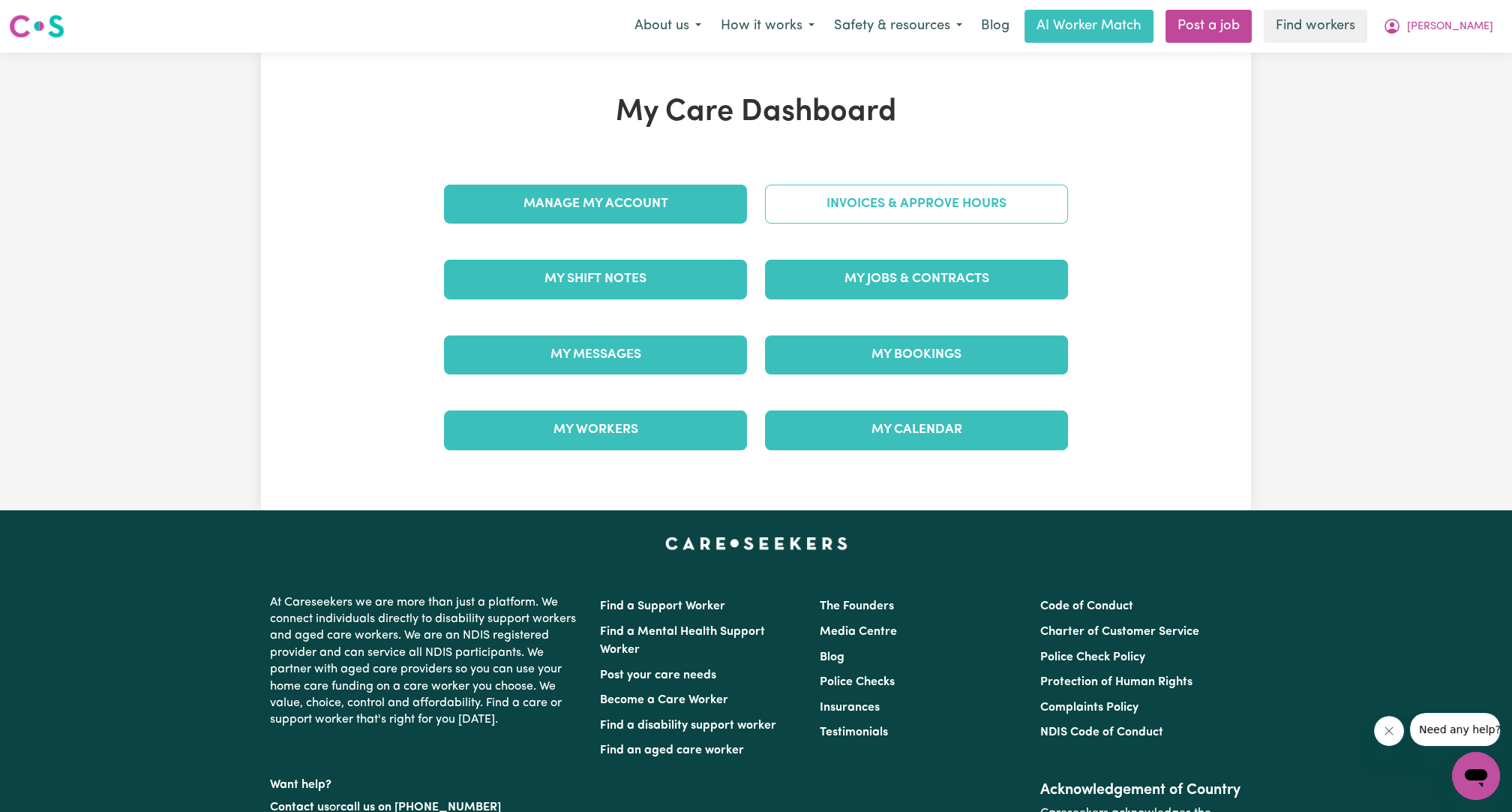
click at [918, 218] on link "Invoices & Approve Hours" at bounding box center [917, 204] width 303 height 39
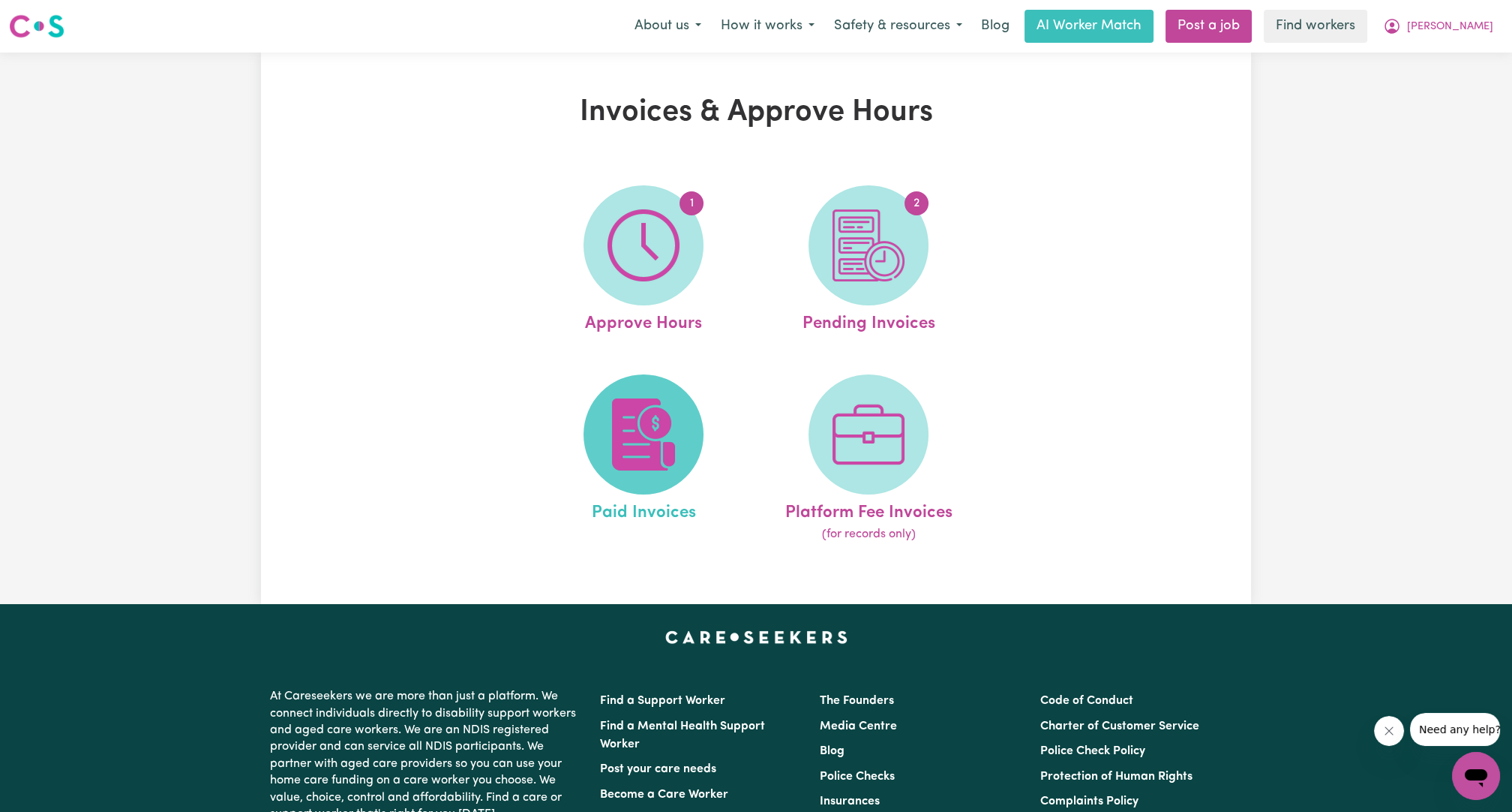
click at [635, 441] on img at bounding box center [644, 434] width 72 height 72
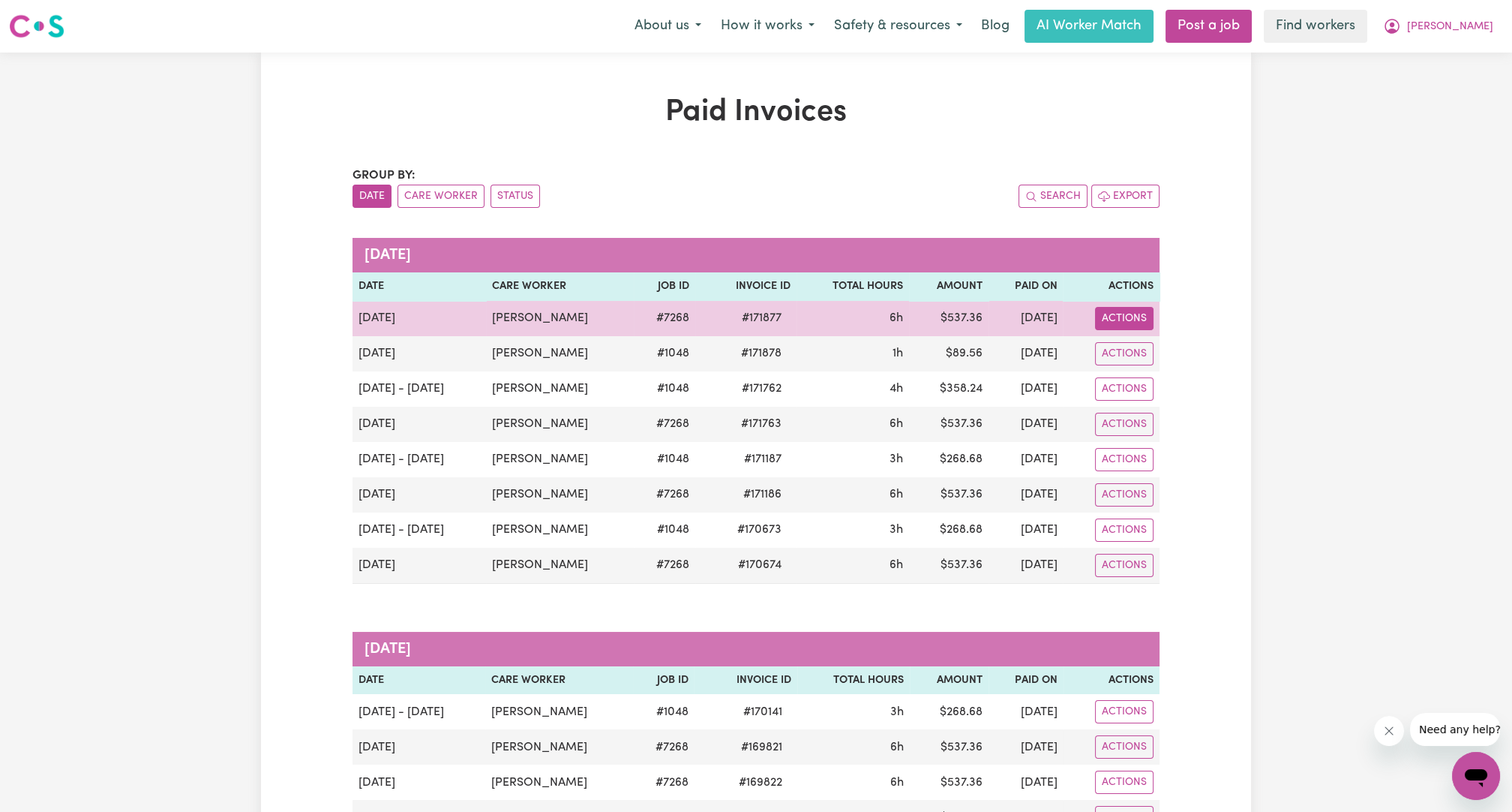
click at [1113, 323] on button "Actions" at bounding box center [1124, 318] width 58 height 23
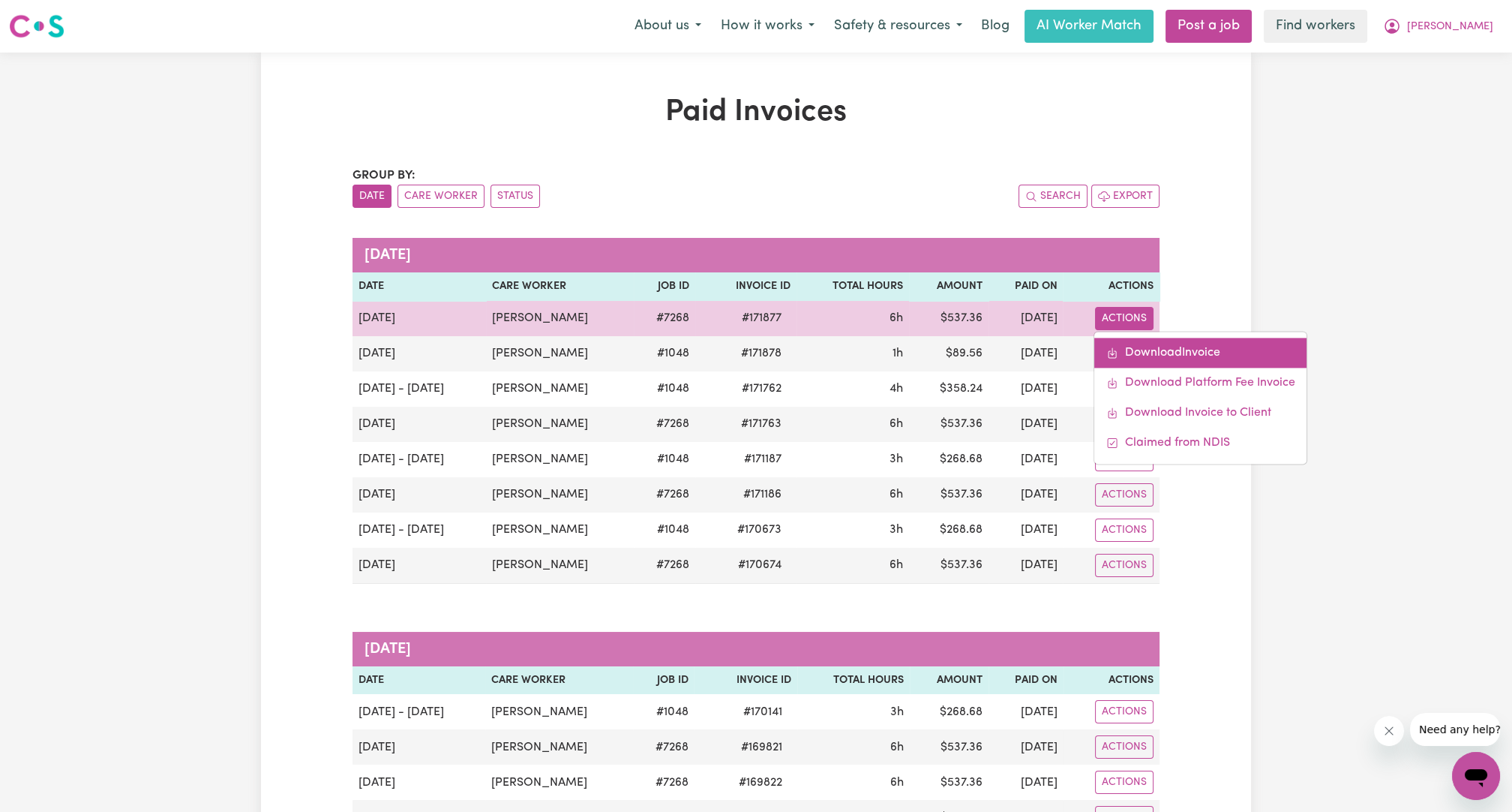
click at [1121, 359] on link "Download Invoice" at bounding box center [1200, 352] width 212 height 30
